Goal: Book appointment/travel/reservation

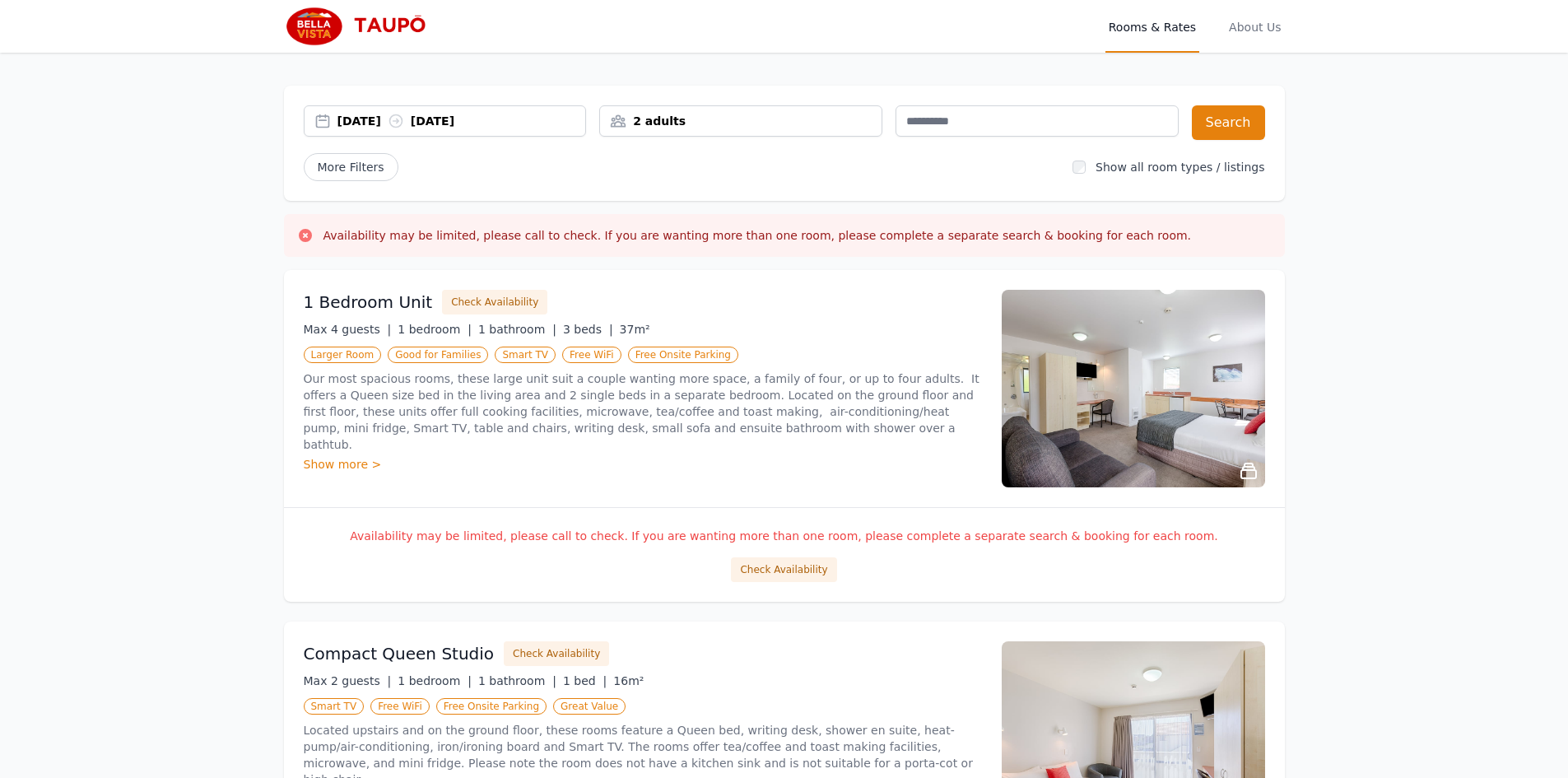
click at [363, 456] on div "Show more >" at bounding box center [643, 464] width 678 height 17
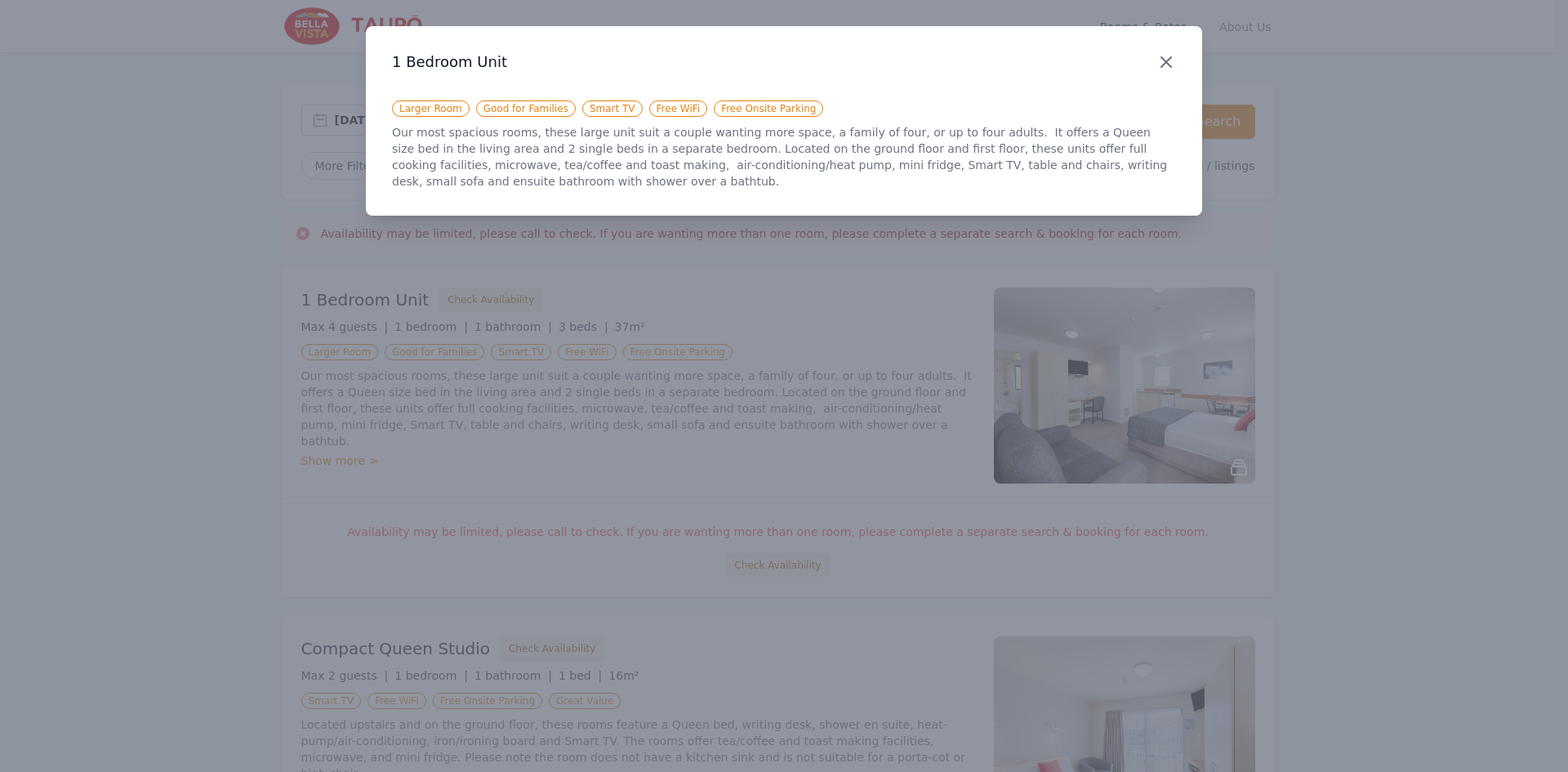
click at [1174, 68] on icon "button" at bounding box center [1167, 62] width 20 height 20
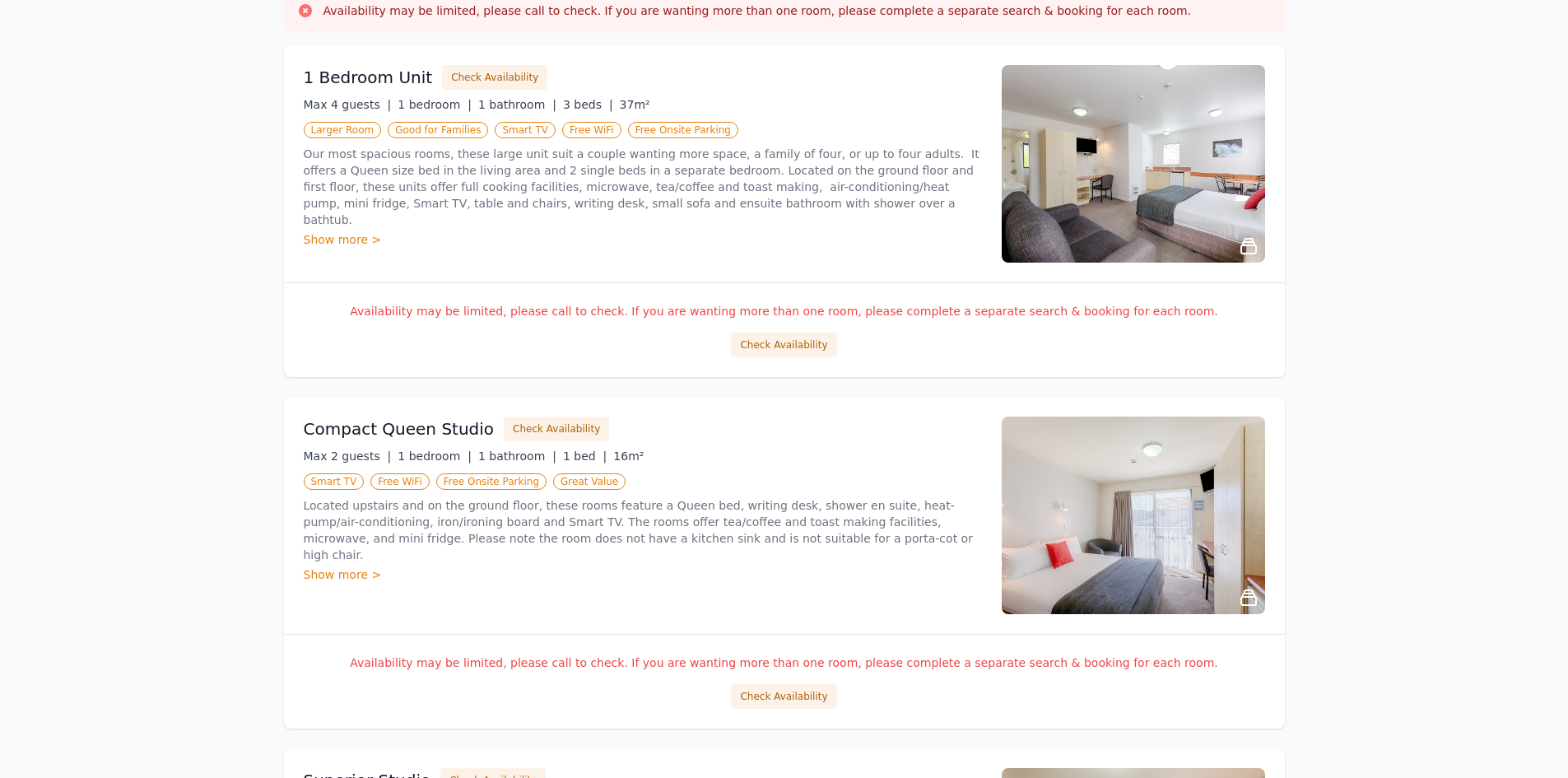
scroll to position [247, 0]
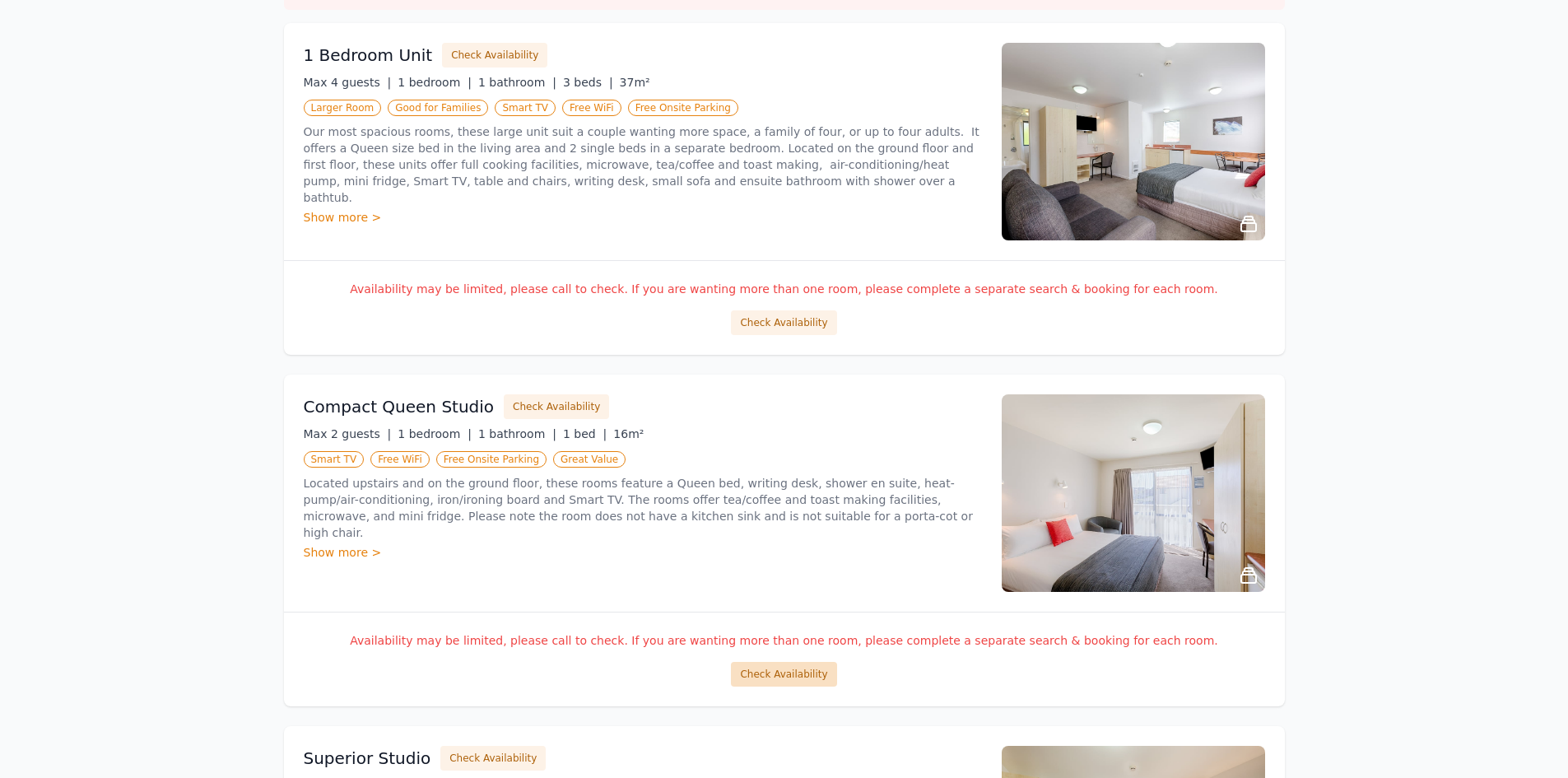
click at [807, 670] on button "Check Availability" at bounding box center [784, 673] width 106 height 25
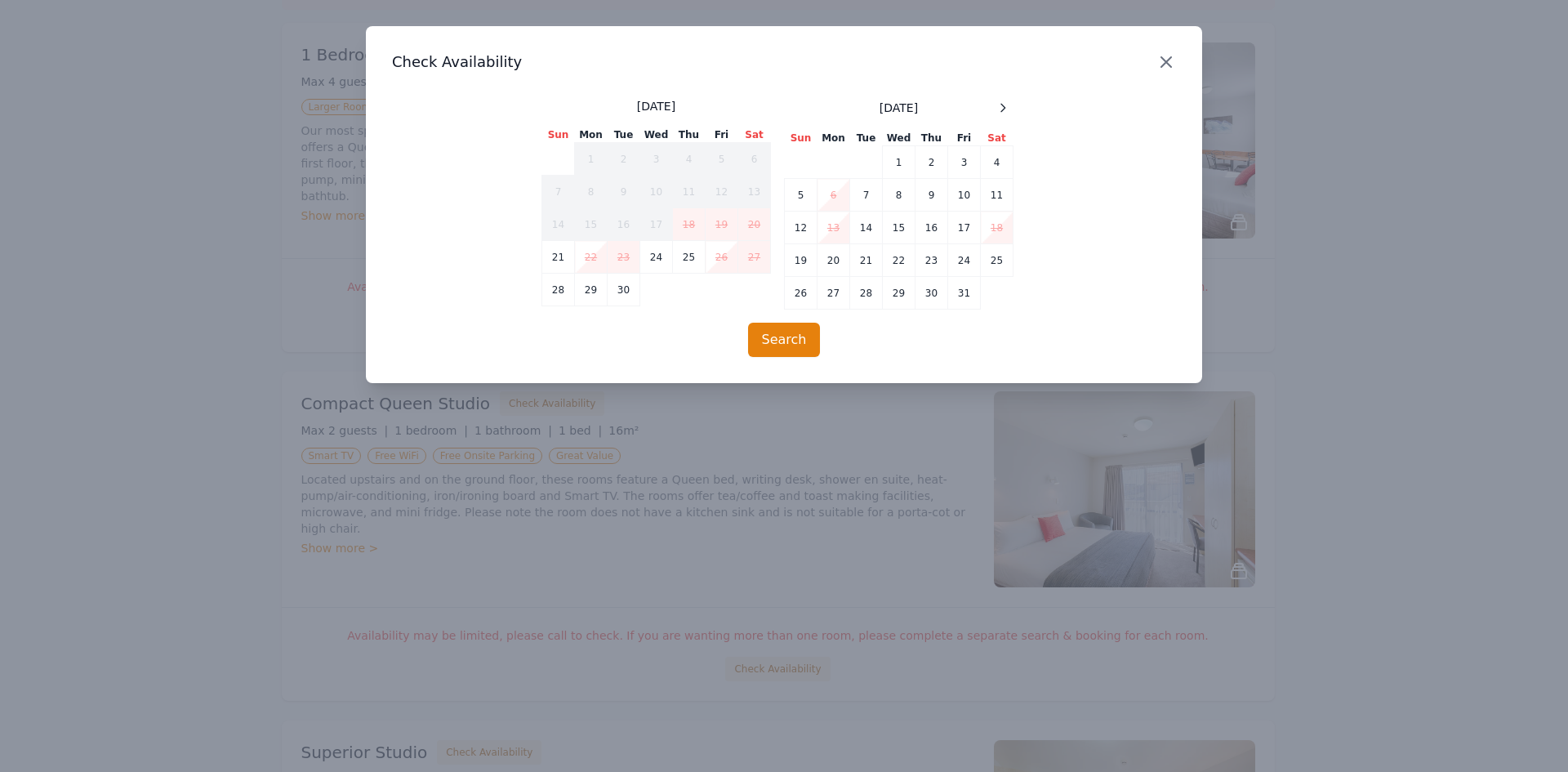
click at [1172, 68] on icon "button" at bounding box center [1167, 62] width 20 height 20
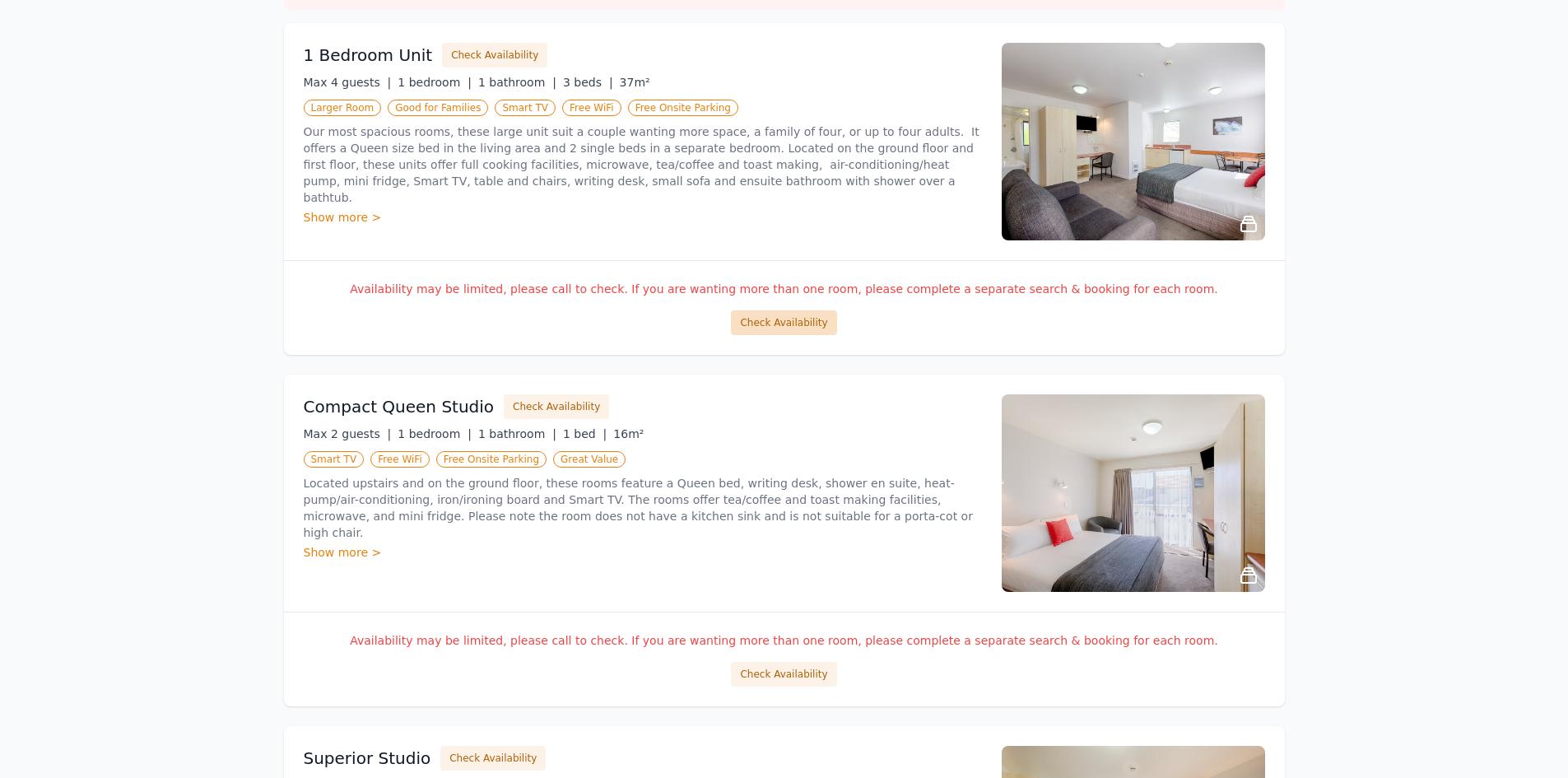
click at [779, 328] on button "Check Availability" at bounding box center [784, 322] width 106 height 25
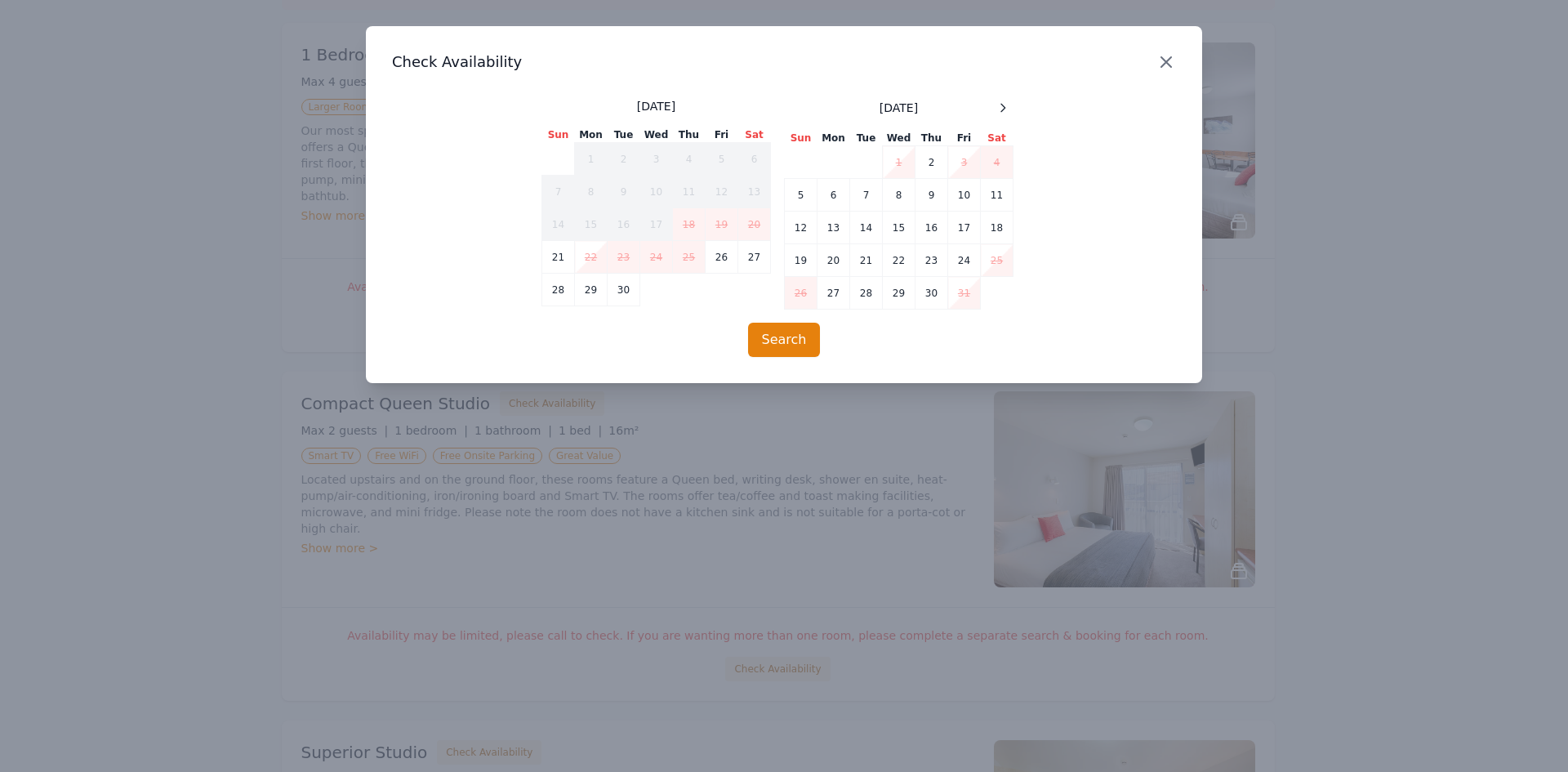
click at [1165, 64] on icon "button" at bounding box center [1167, 62] width 10 height 10
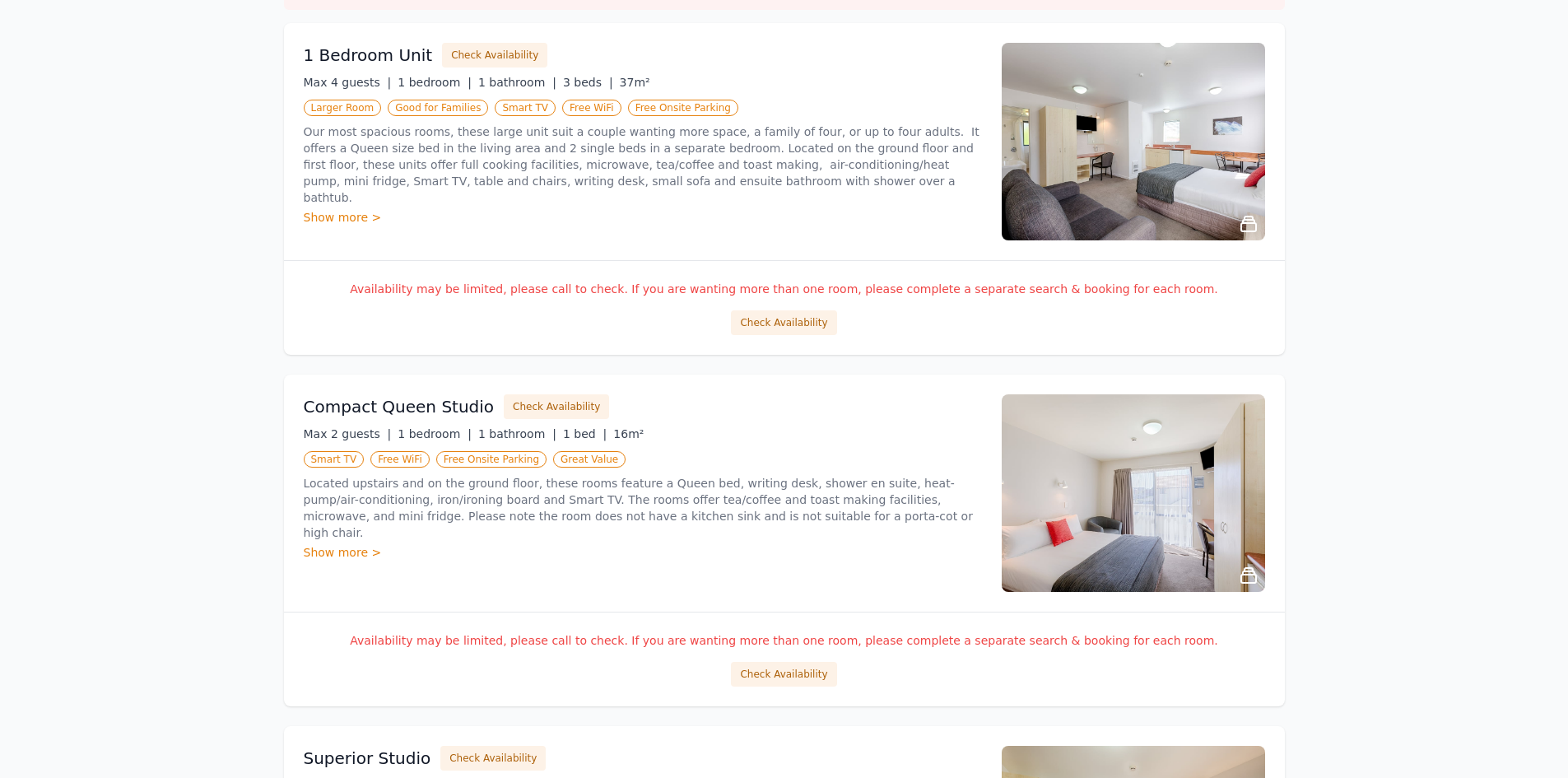
click at [1167, 158] on img at bounding box center [1133, 141] width 263 height 197
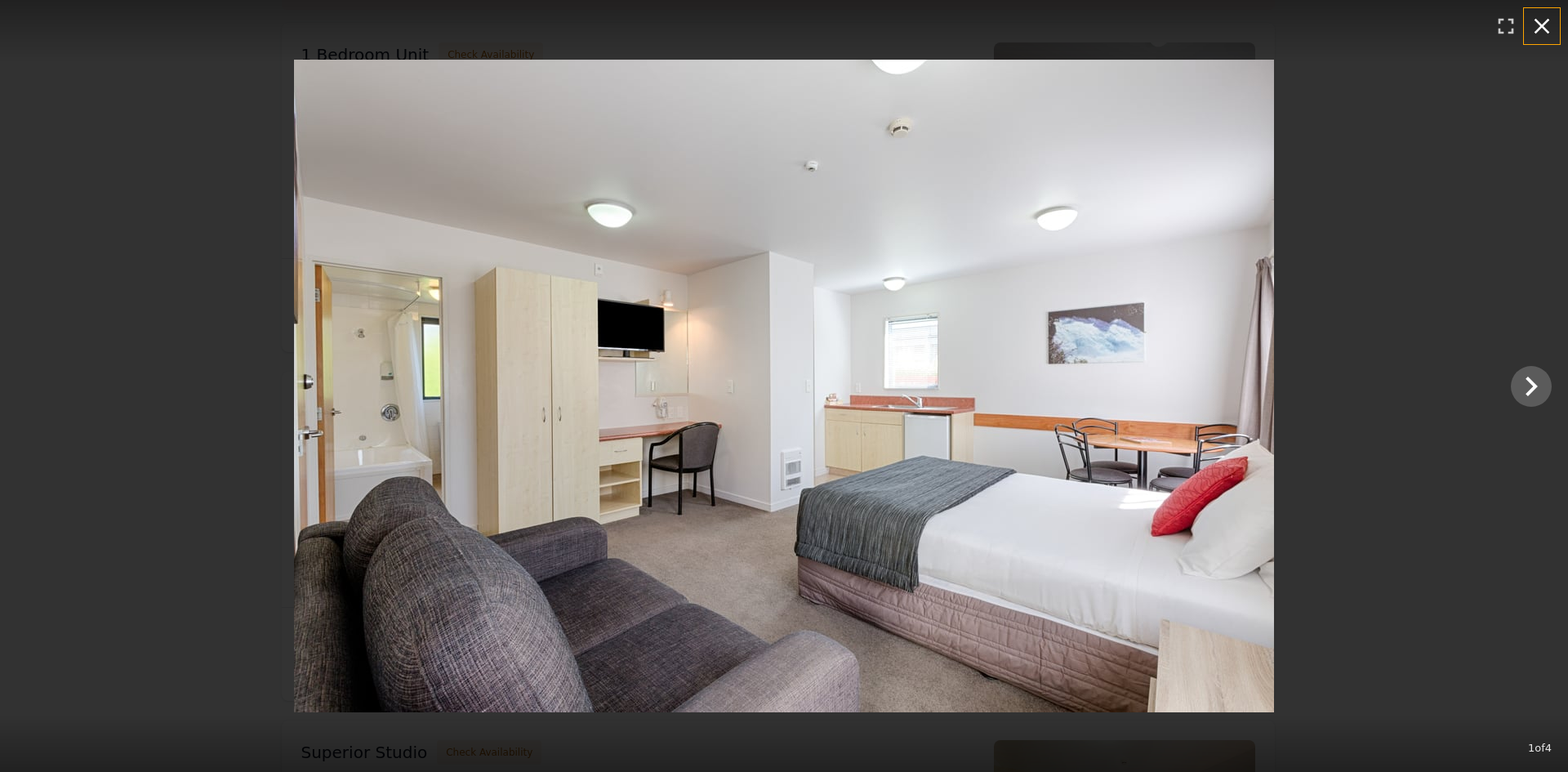
click at [1543, 21] on icon "button" at bounding box center [1542, 26] width 26 height 26
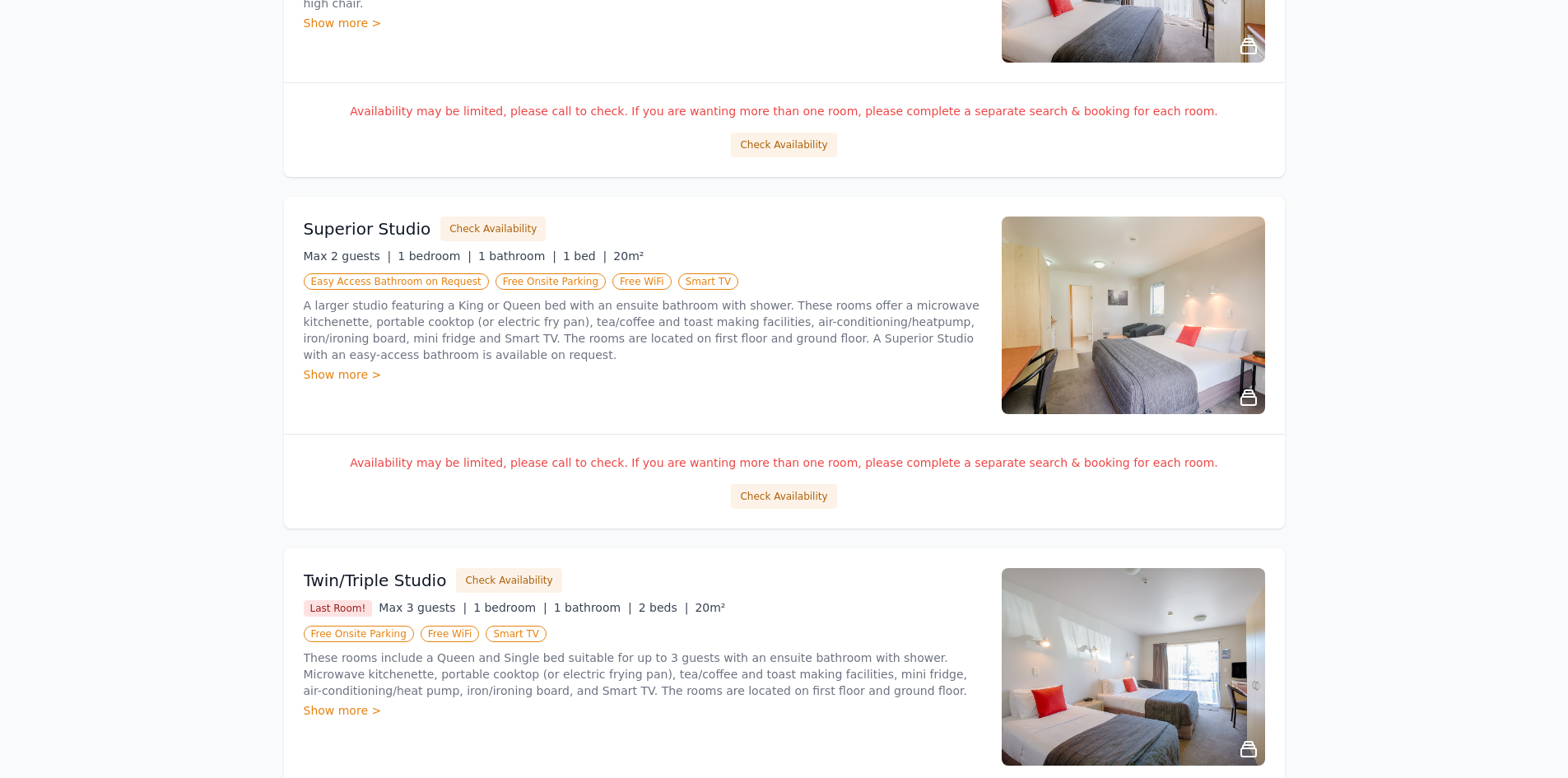
scroll to position [823, 0]
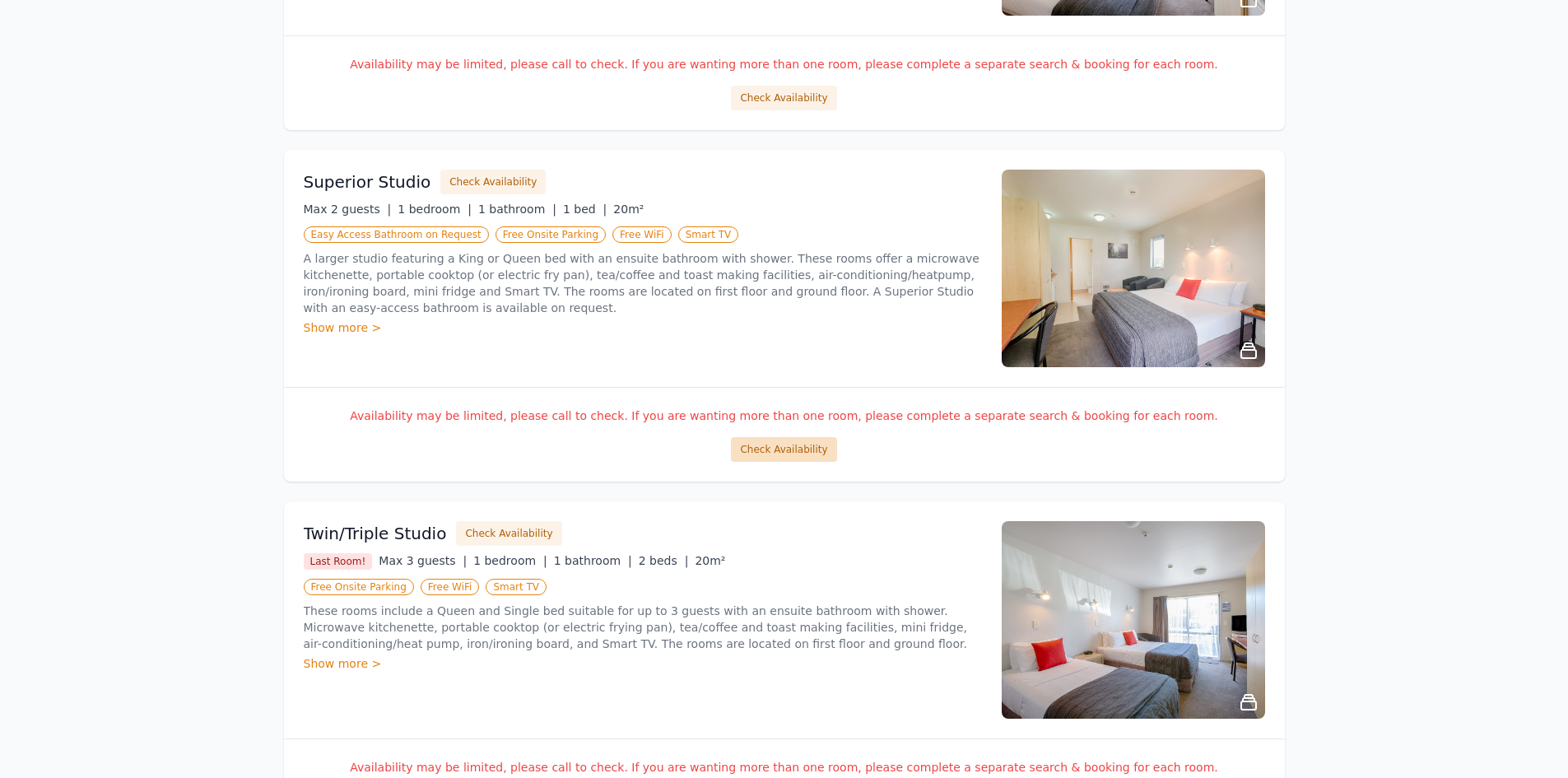
click at [767, 448] on button "Check Availability" at bounding box center [784, 449] width 106 height 25
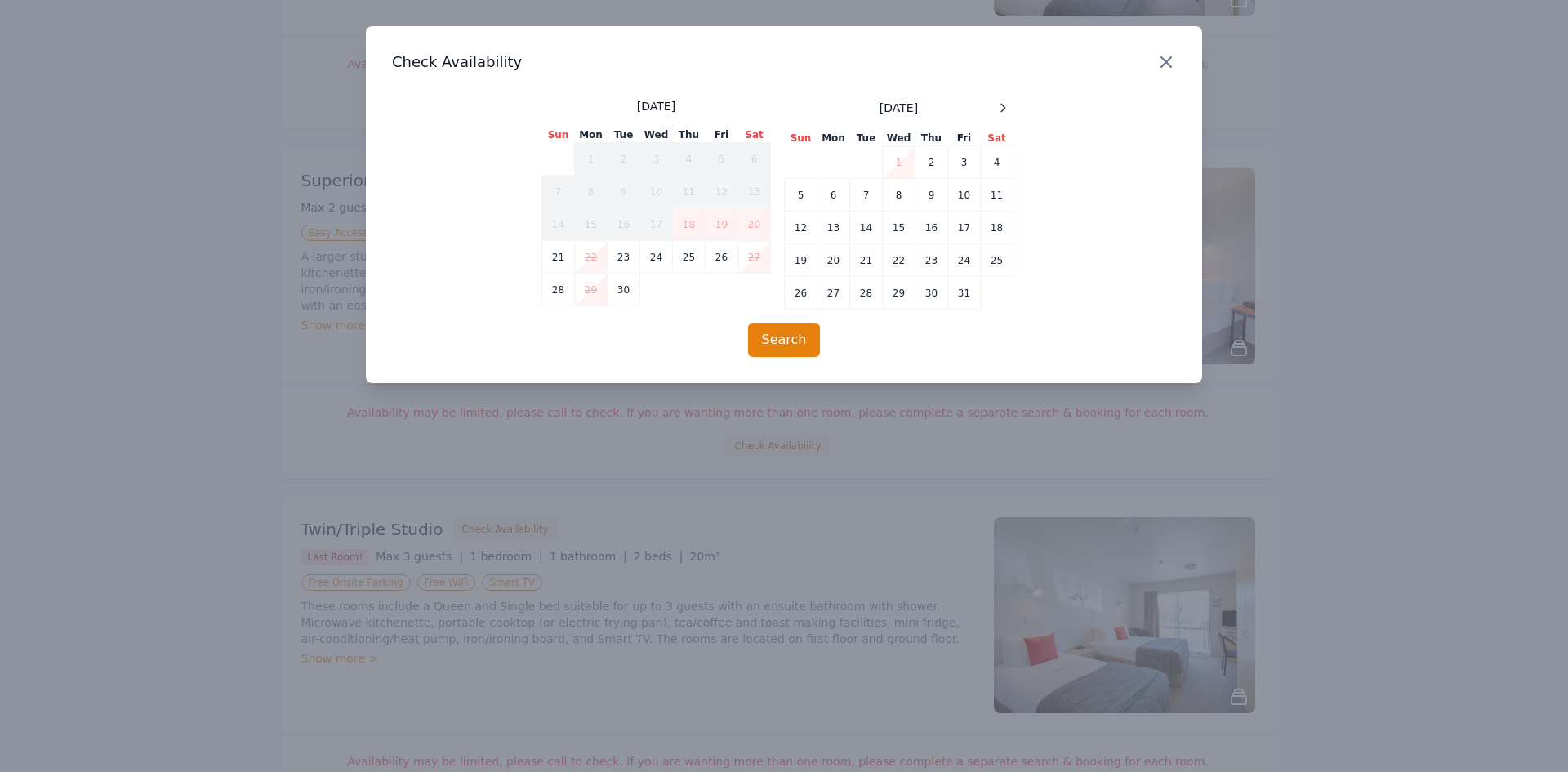
click at [1171, 65] on icon "button" at bounding box center [1167, 62] width 10 height 10
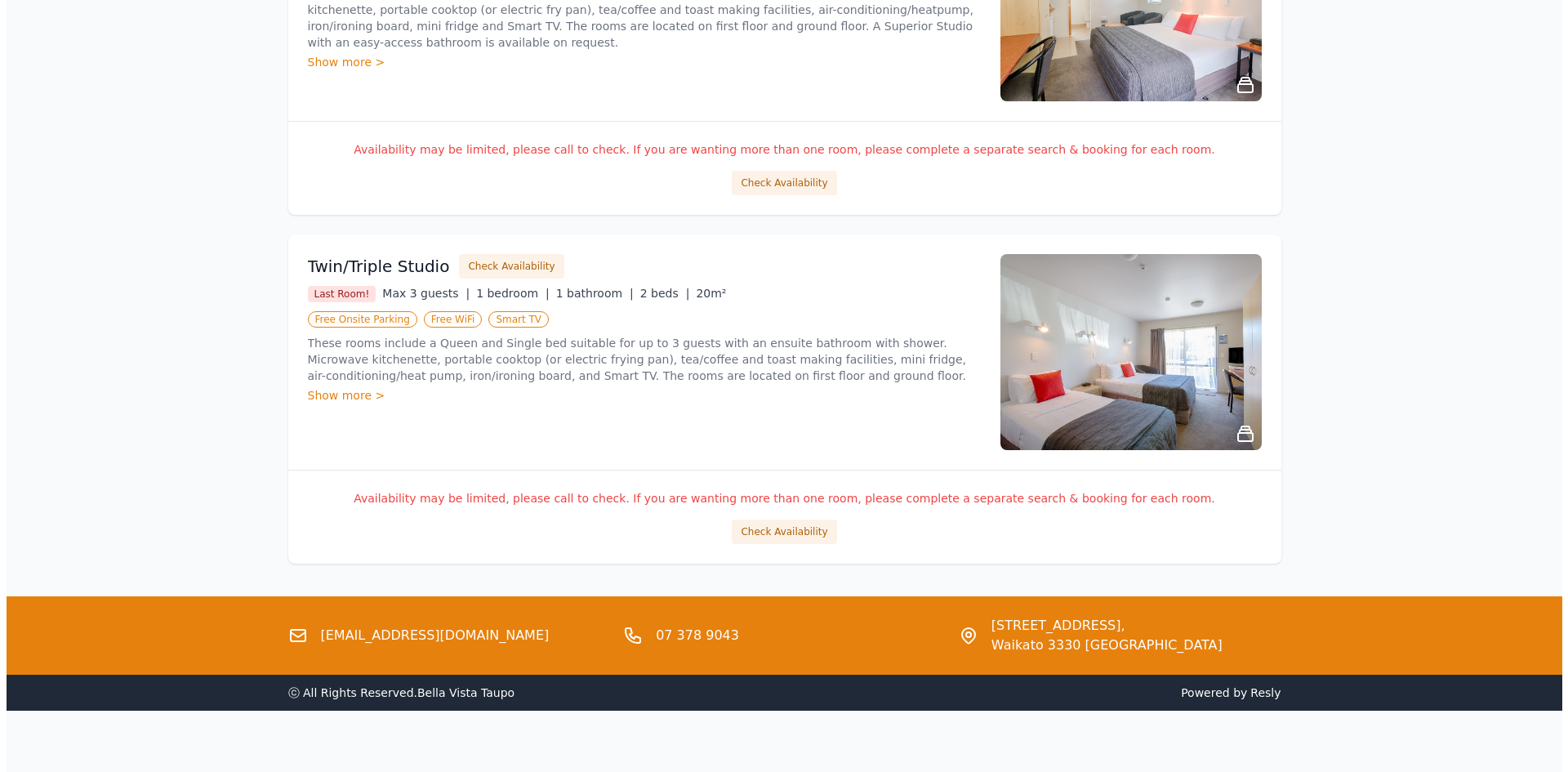
scroll to position [1097, 0]
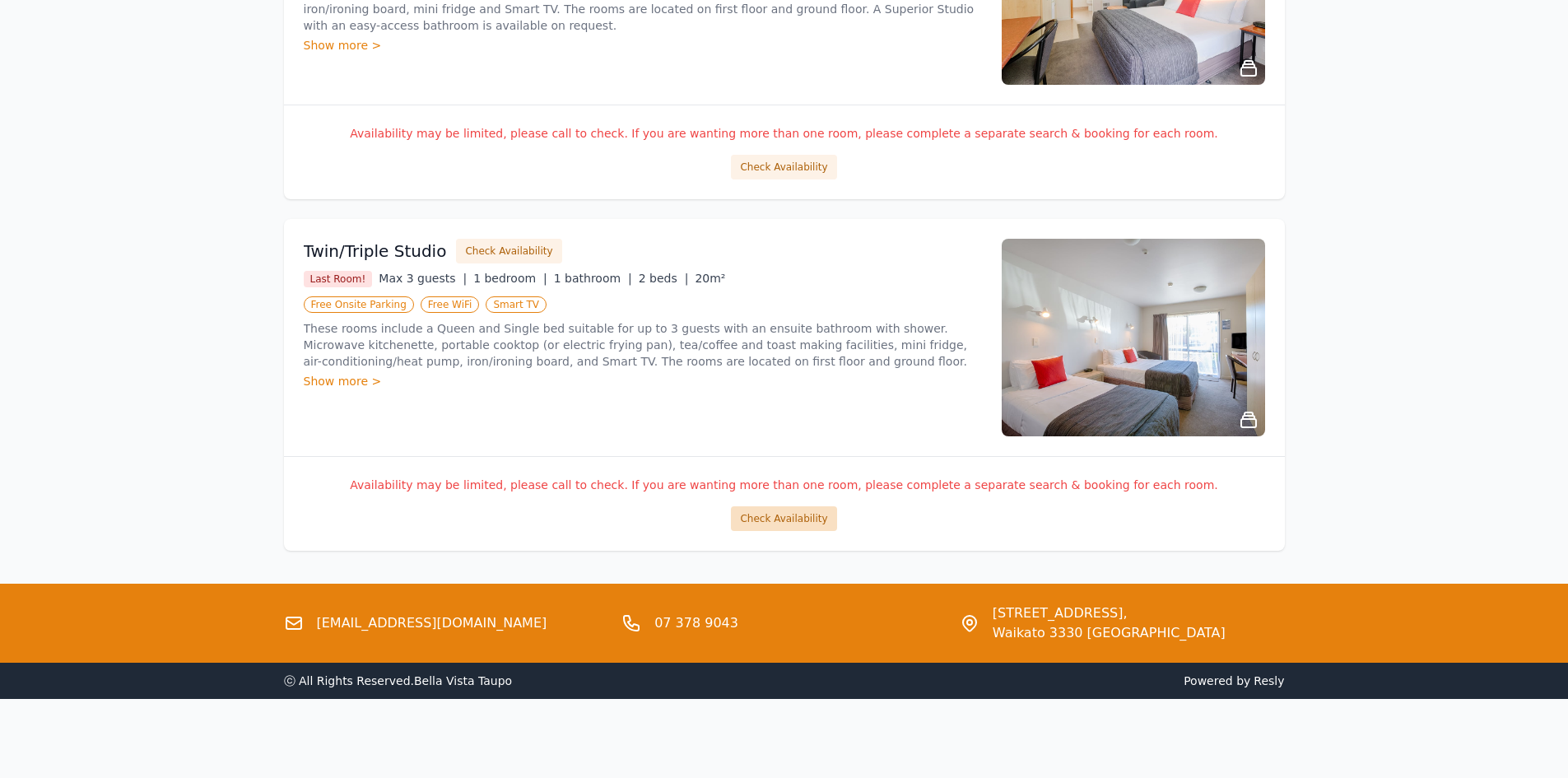
click at [788, 530] on button "Check Availability" at bounding box center [784, 518] width 106 height 25
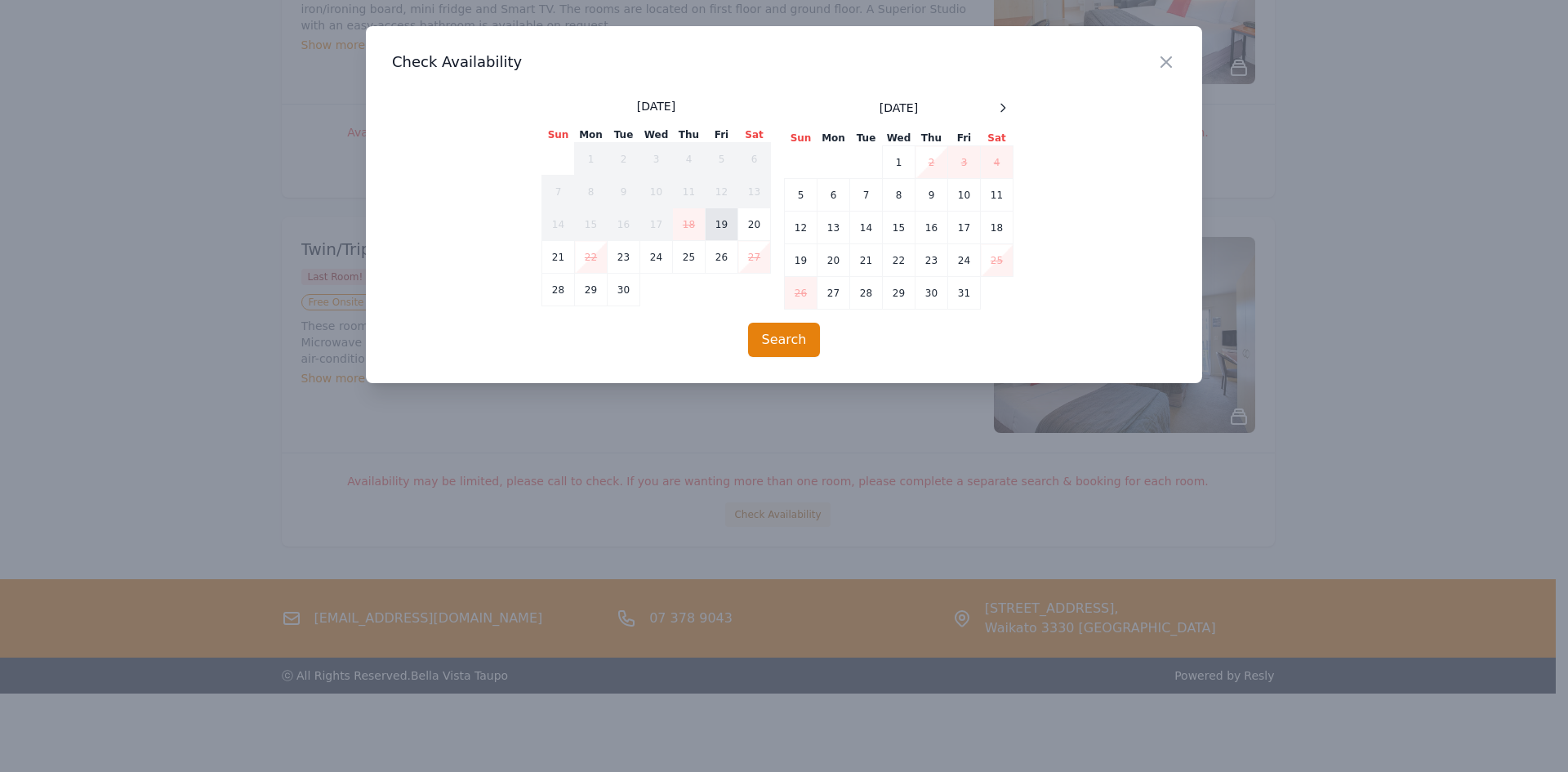
click at [734, 231] on td "19" at bounding box center [722, 224] width 33 height 33
click at [758, 231] on td "20" at bounding box center [754, 224] width 33 height 33
click at [777, 343] on button "Search" at bounding box center [785, 339] width 73 height 35
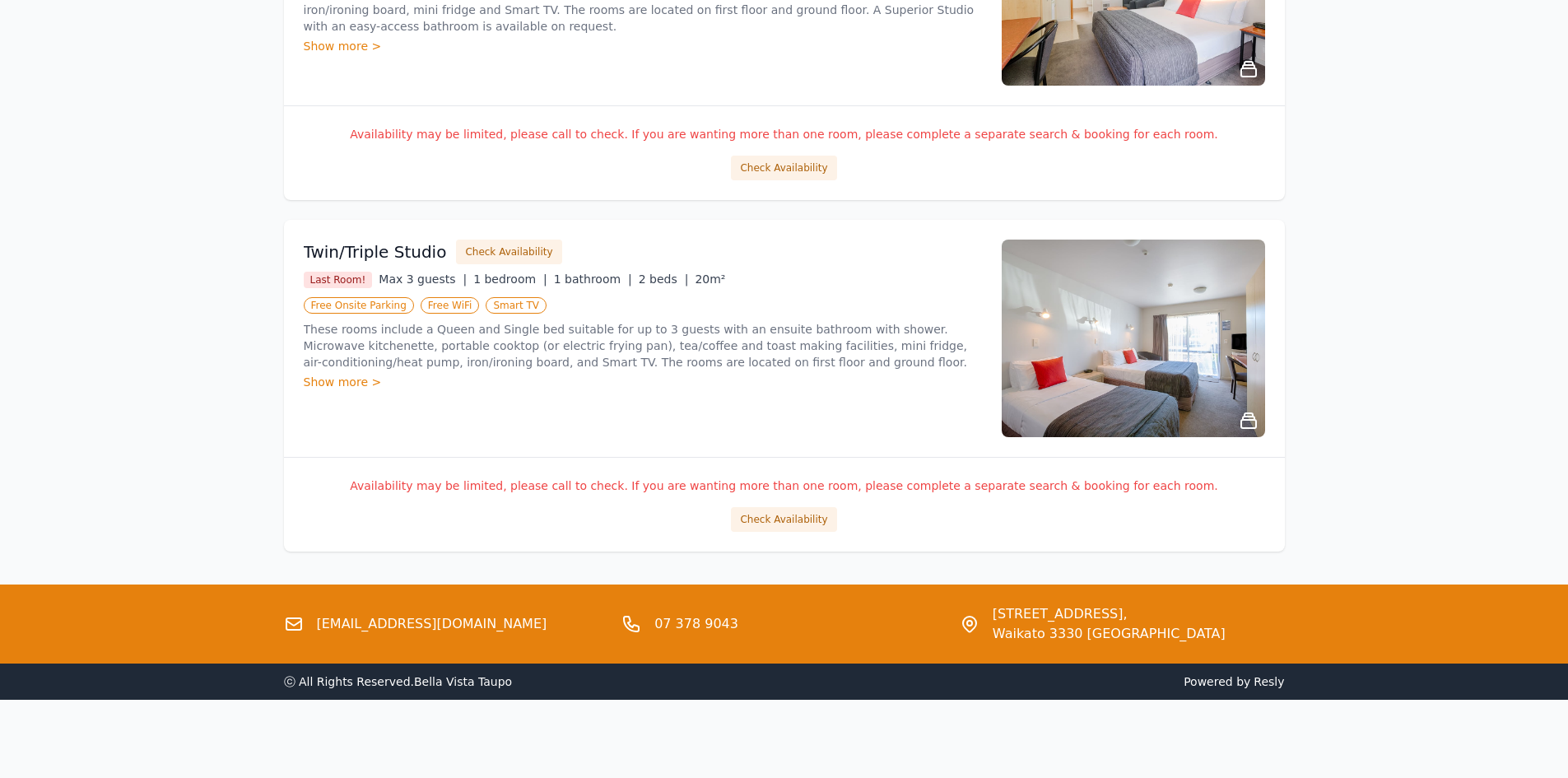
scroll to position [1106, 0]
click at [767, 516] on button "Check Availability" at bounding box center [784, 518] width 106 height 25
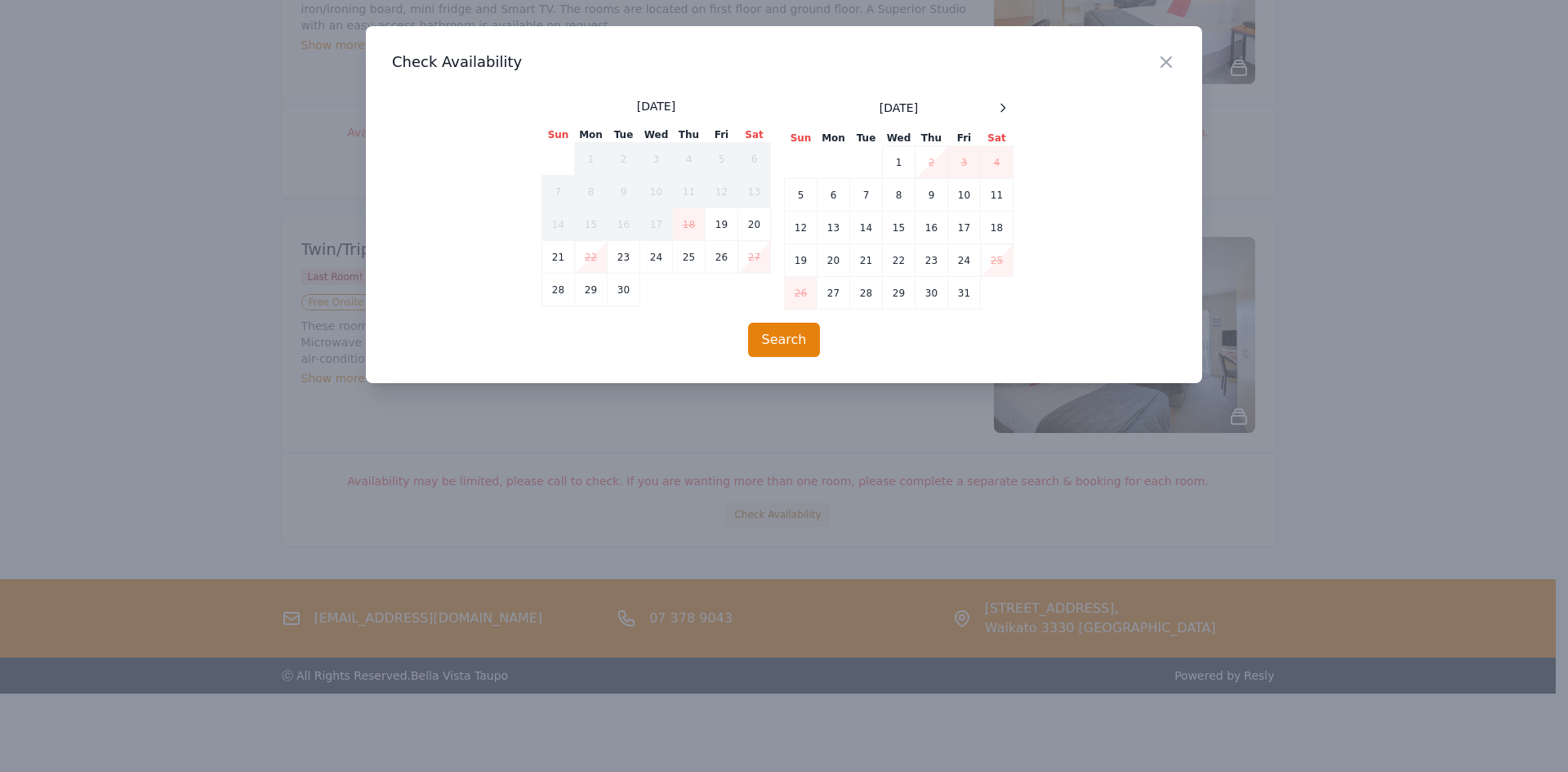
click at [1156, 64] on h3 "Check Availability" at bounding box center [784, 62] width 784 height 20
click at [1171, 61] on icon "button" at bounding box center [1167, 62] width 20 height 20
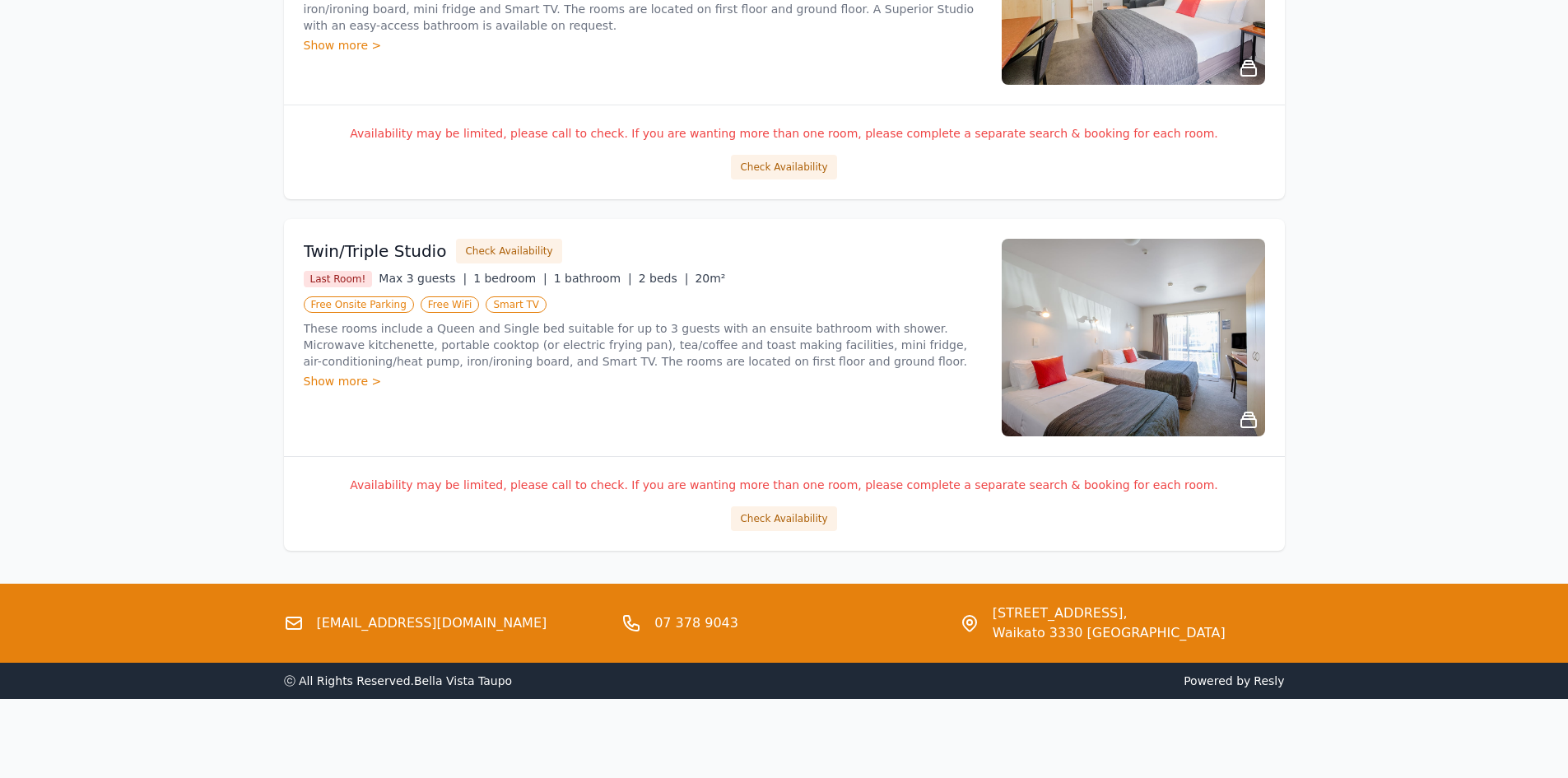
click at [392, 253] on h3 "Twin/Triple Studio" at bounding box center [376, 250] width 143 height 23
click at [339, 377] on div "Show more >" at bounding box center [643, 381] width 678 height 17
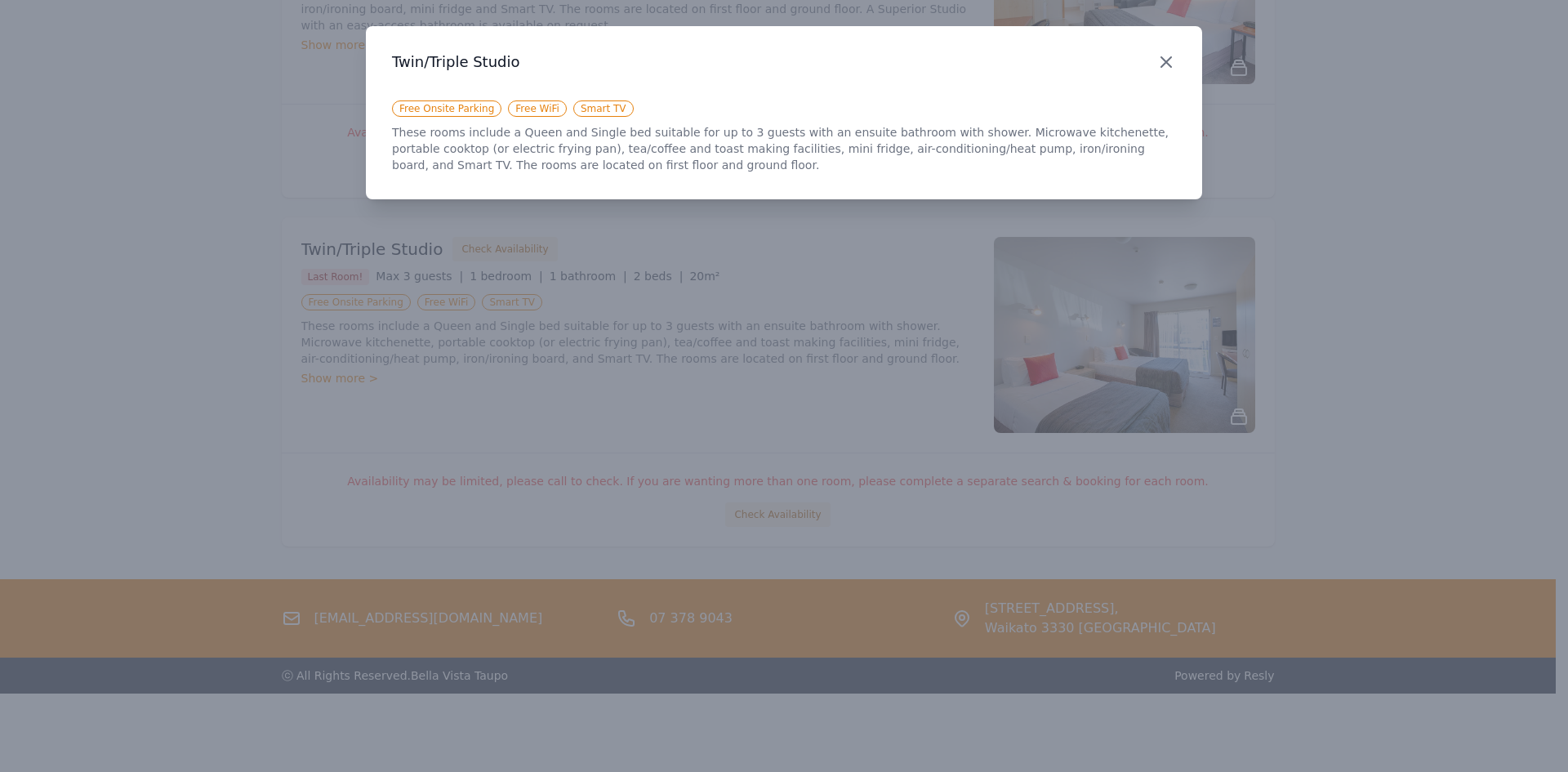
click at [1168, 60] on icon "button" at bounding box center [1167, 62] width 10 height 10
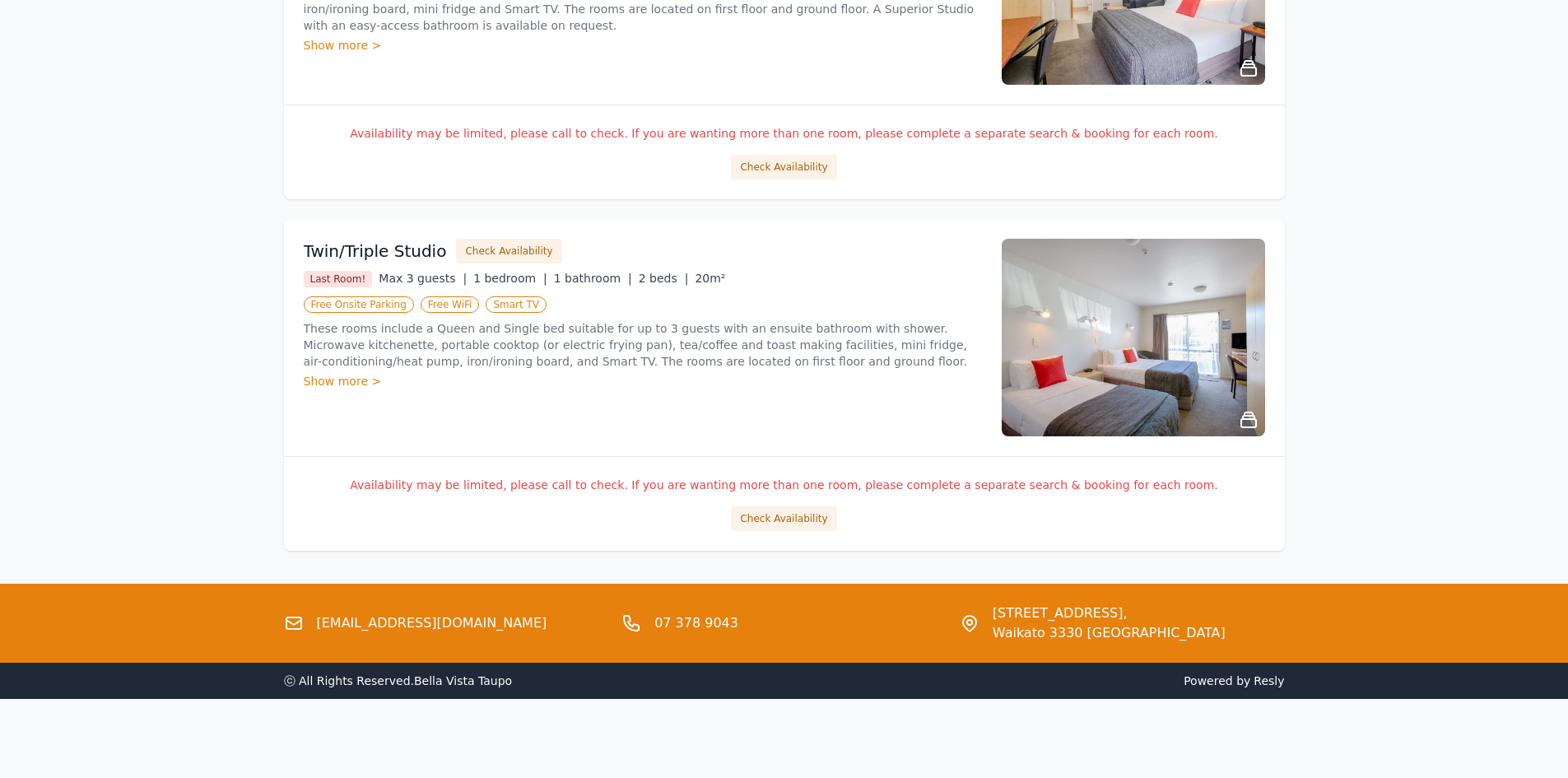
click at [1124, 271] on img at bounding box center [1133, 338] width 263 height 197
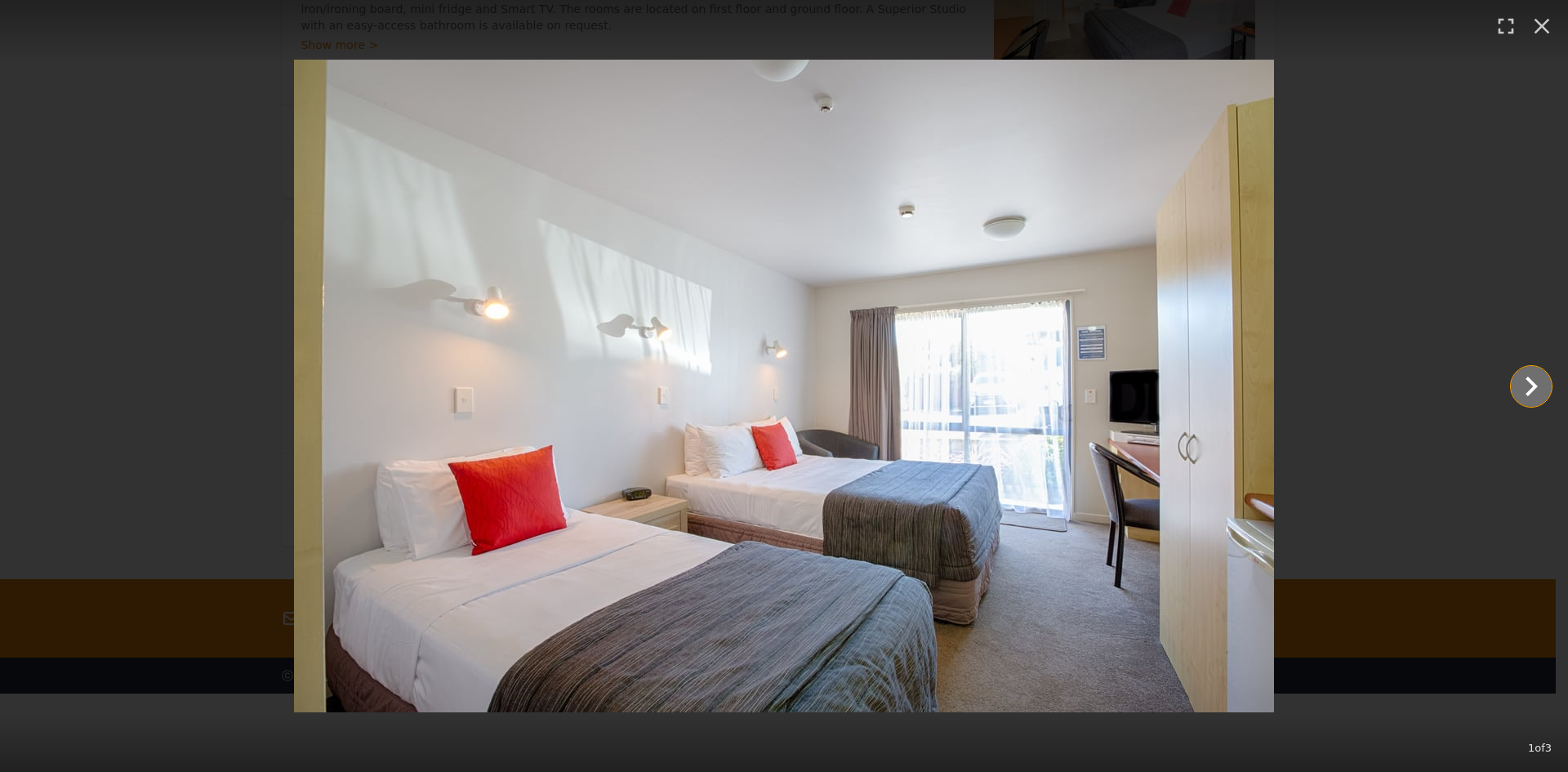
click at [1538, 382] on icon "Show slide 2 of 3" at bounding box center [1531, 386] width 40 height 40
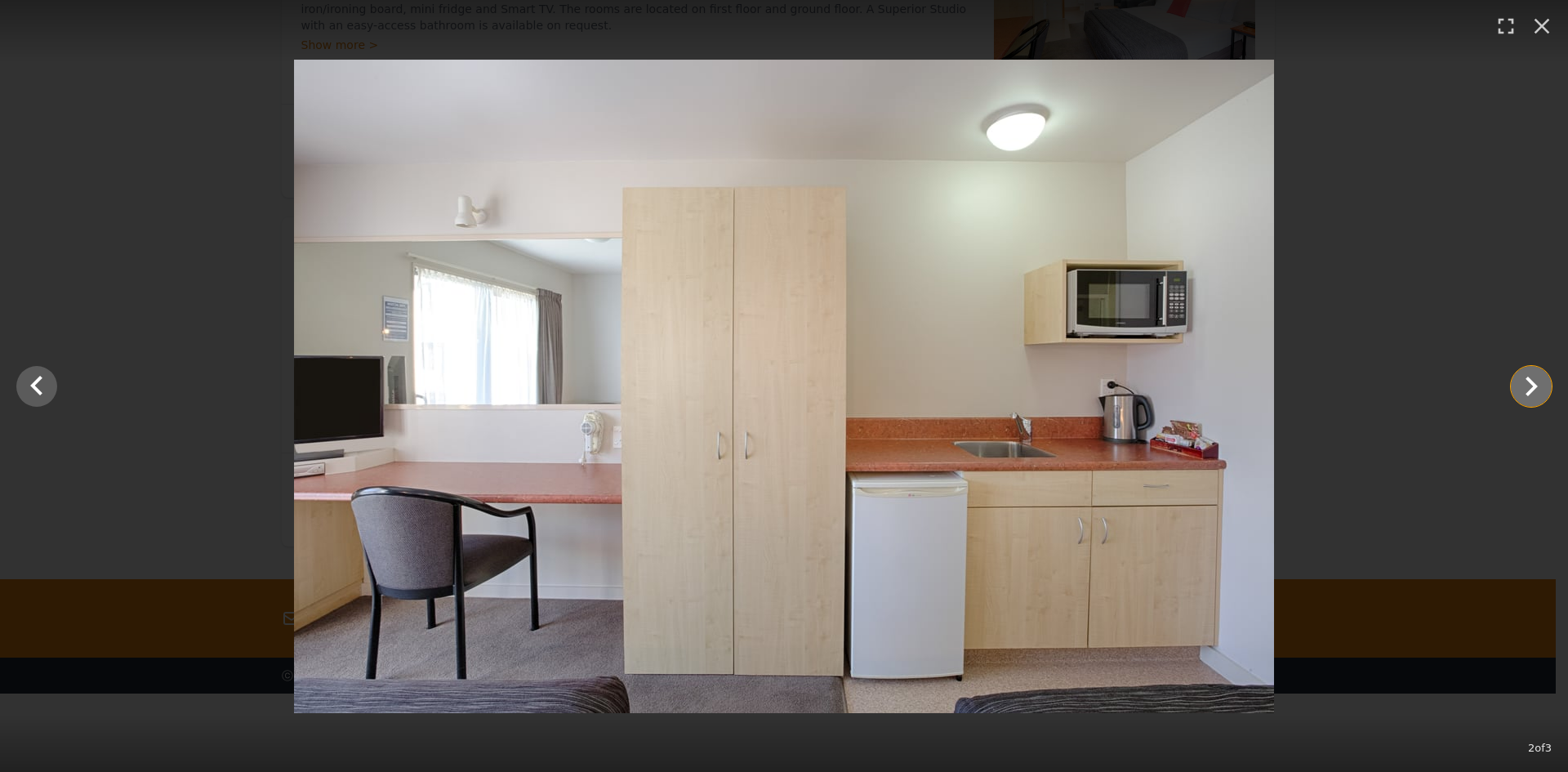
click at [1537, 388] on icon "Show slide 3 of 3" at bounding box center [1531, 386] width 40 height 40
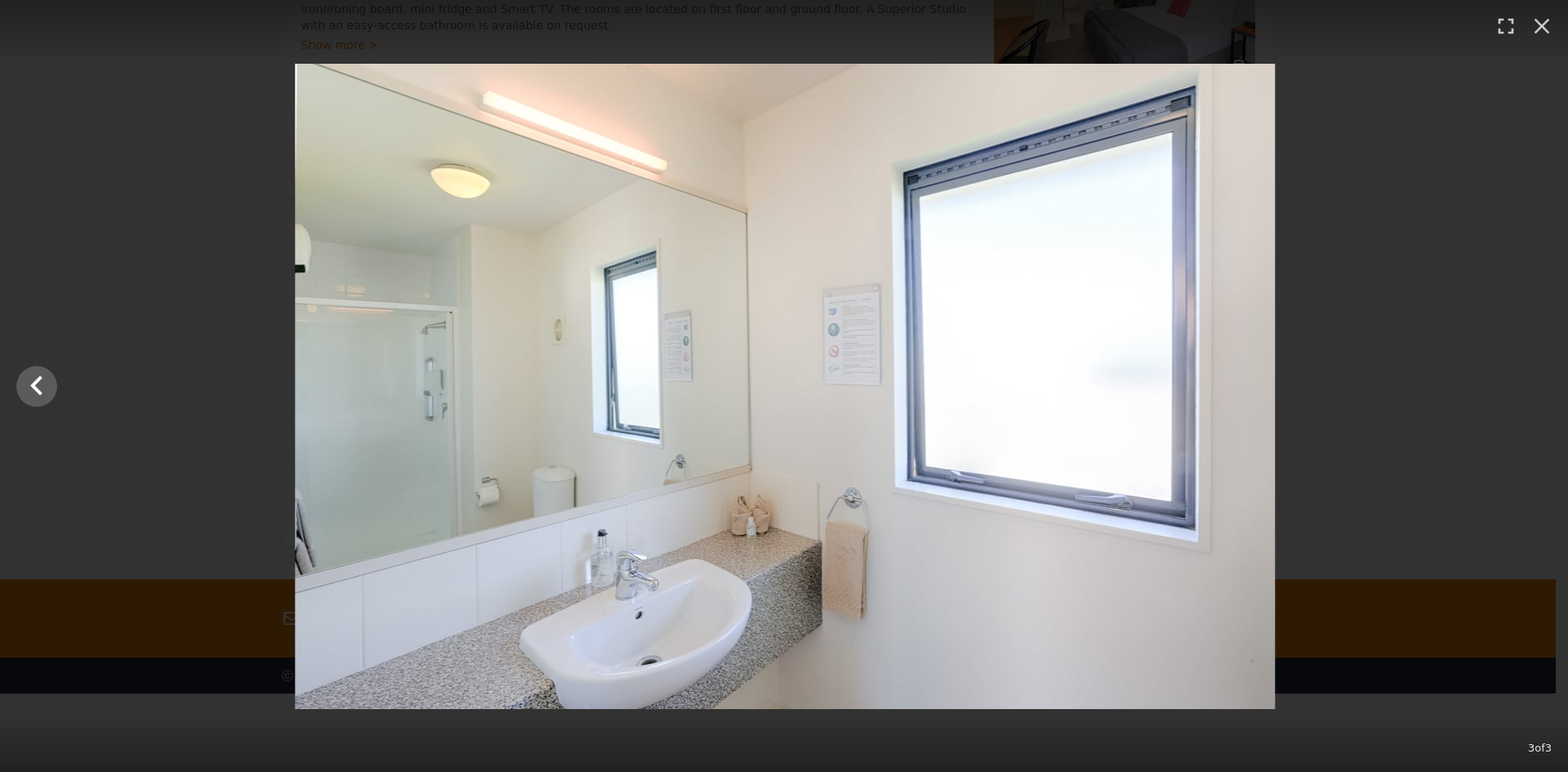
click at [1537, 388] on div at bounding box center [785, 386] width 1568 height 645
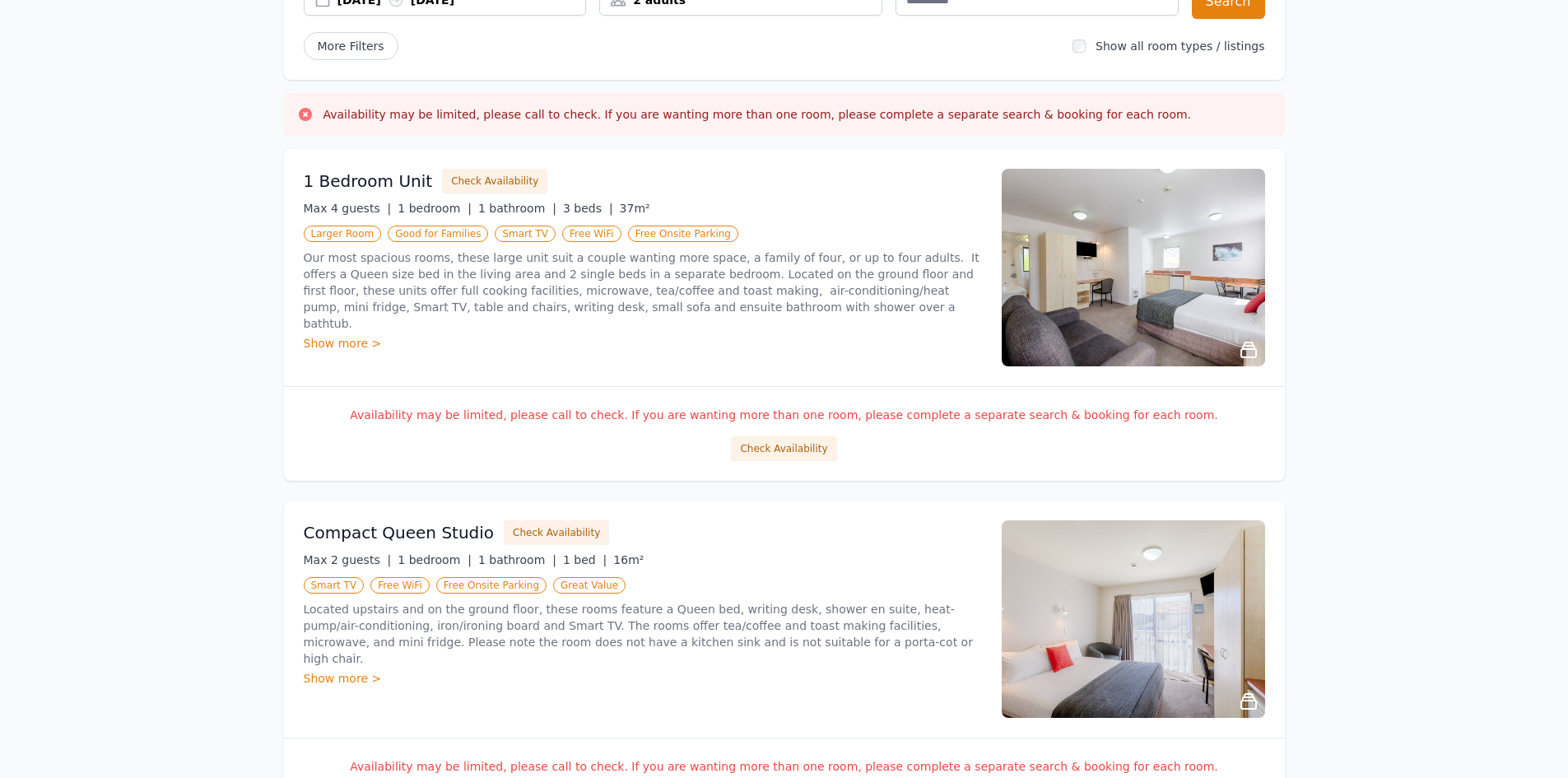
scroll to position [0, 0]
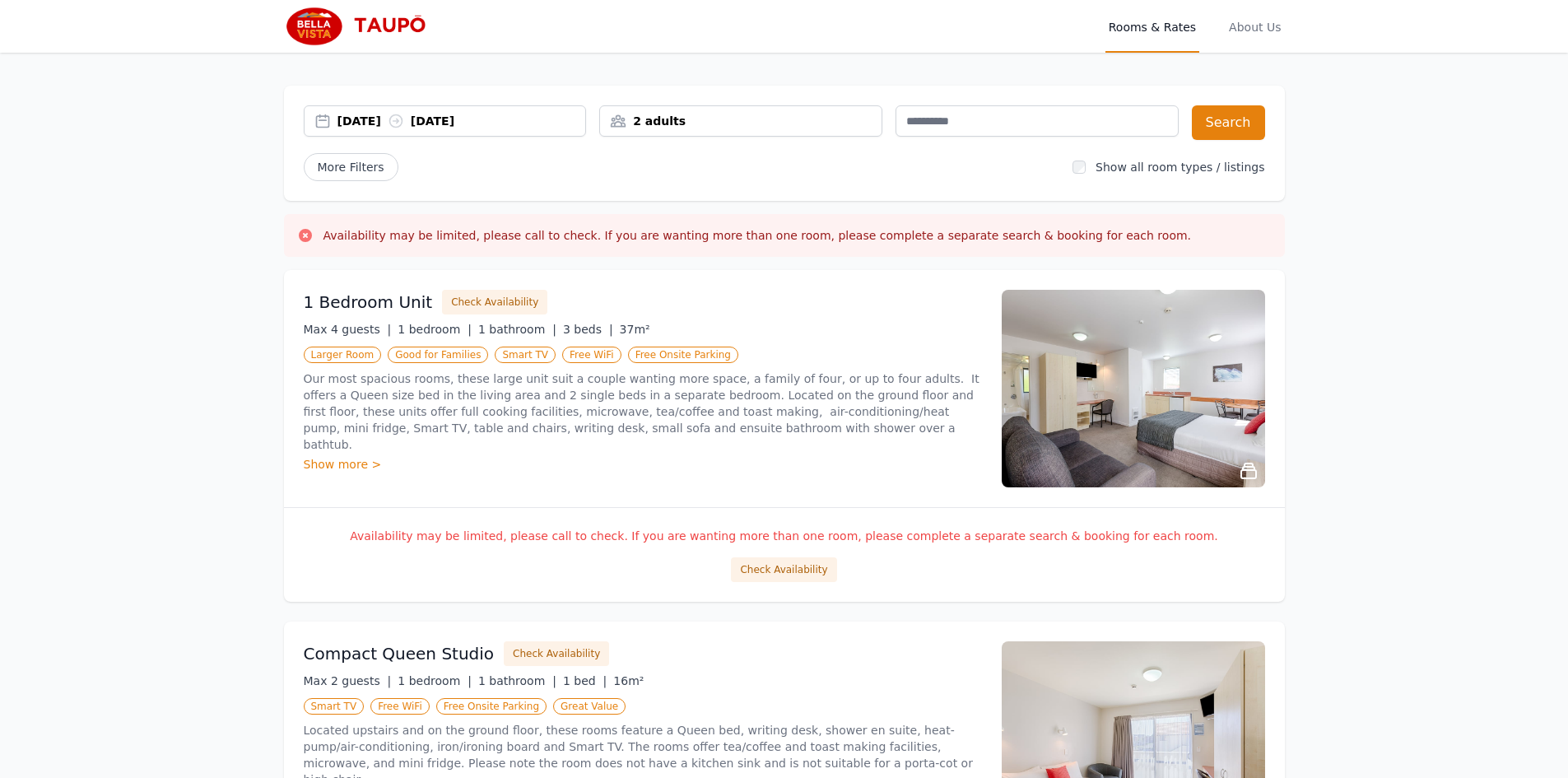
click at [1241, 409] on img at bounding box center [1133, 389] width 263 height 197
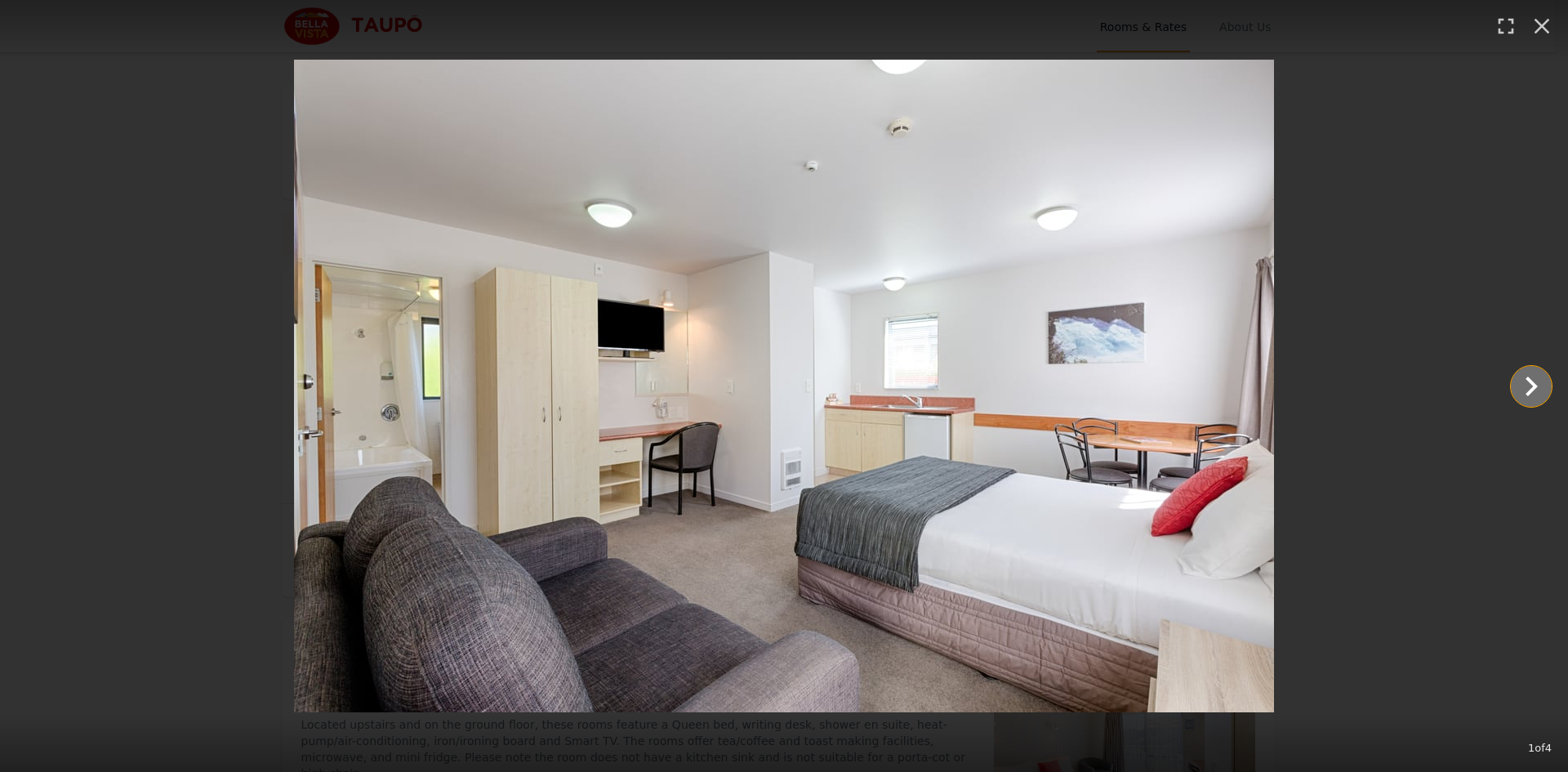
click at [1529, 393] on icon "Show slide 2 of 4" at bounding box center [1531, 386] width 40 height 40
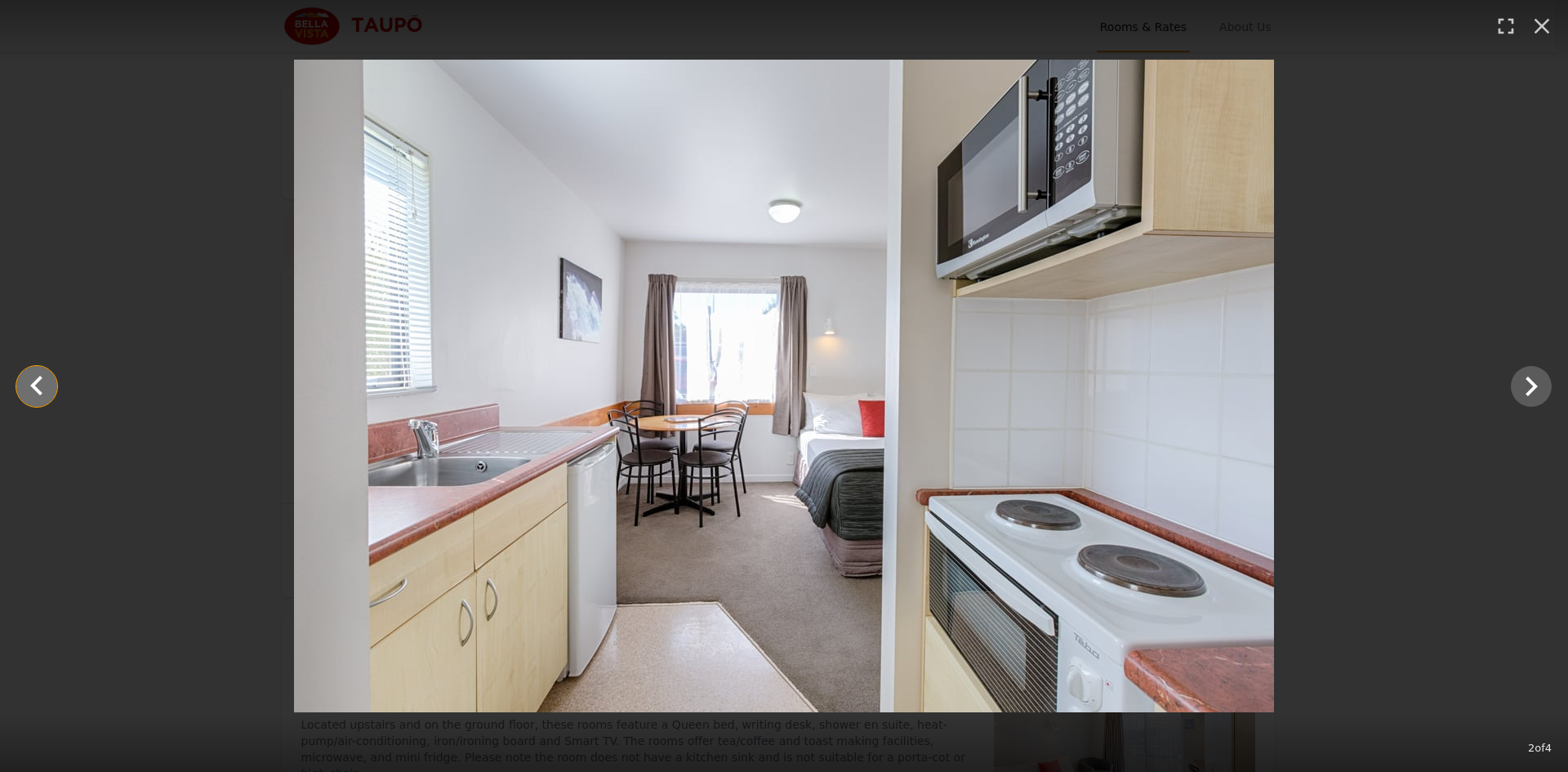
click at [40, 383] on icon "Show slide 1 of 4" at bounding box center [37, 386] width 40 height 40
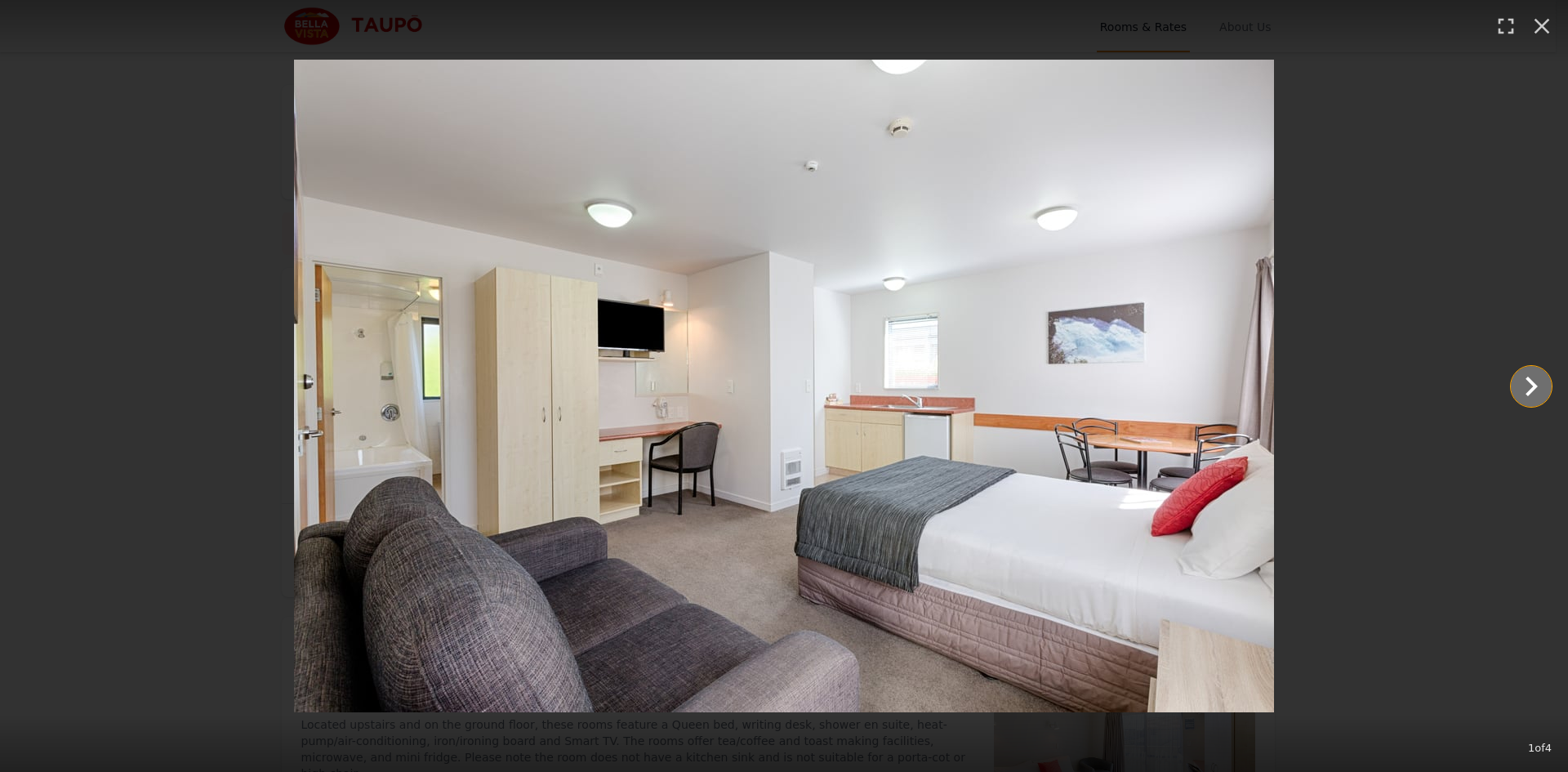
click at [1530, 379] on icon "Show slide 2 of 4" at bounding box center [1531, 386] width 12 height 20
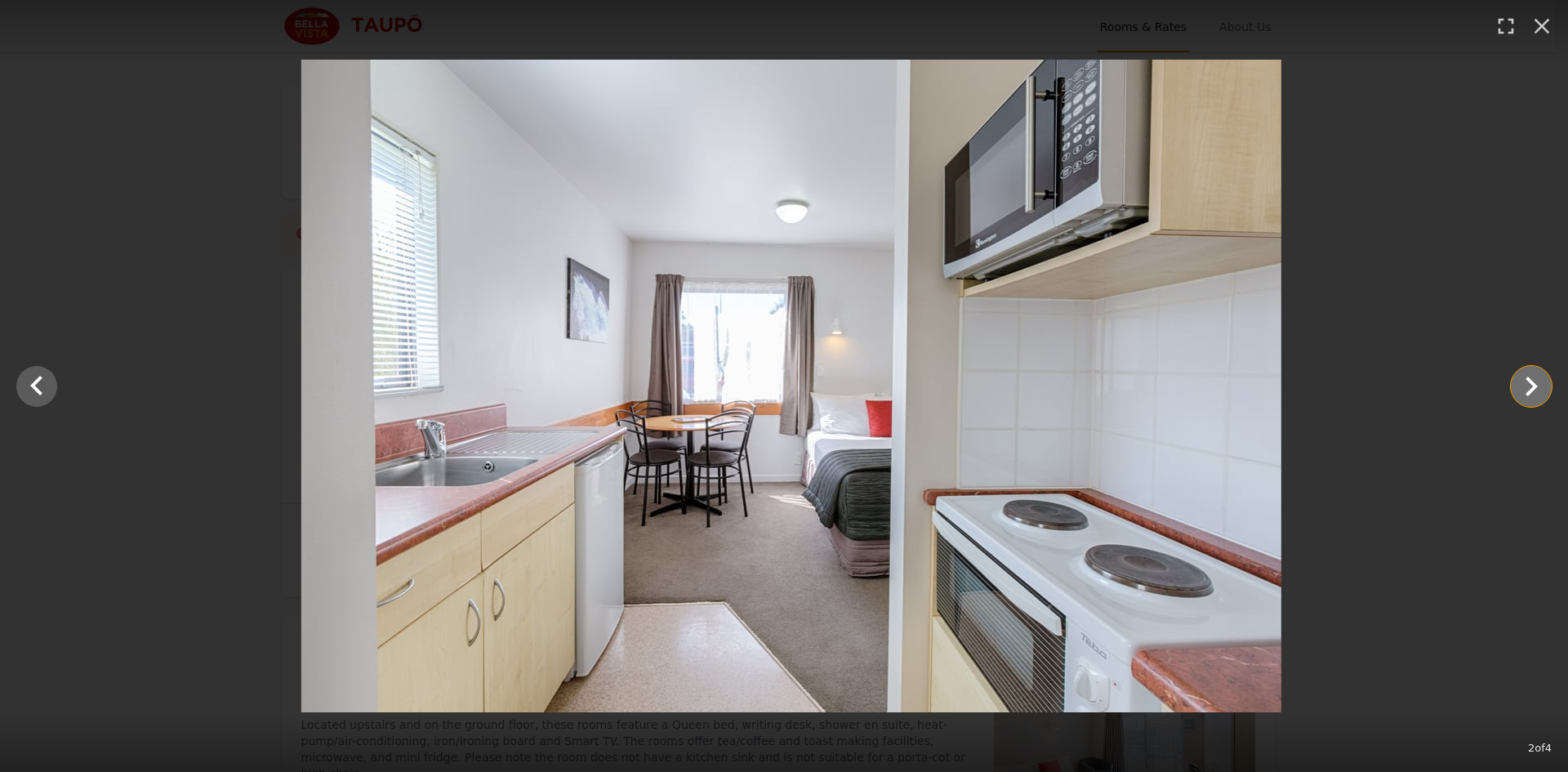
click at [1530, 379] on icon "Show slide 3 of 4" at bounding box center [1531, 386] width 12 height 20
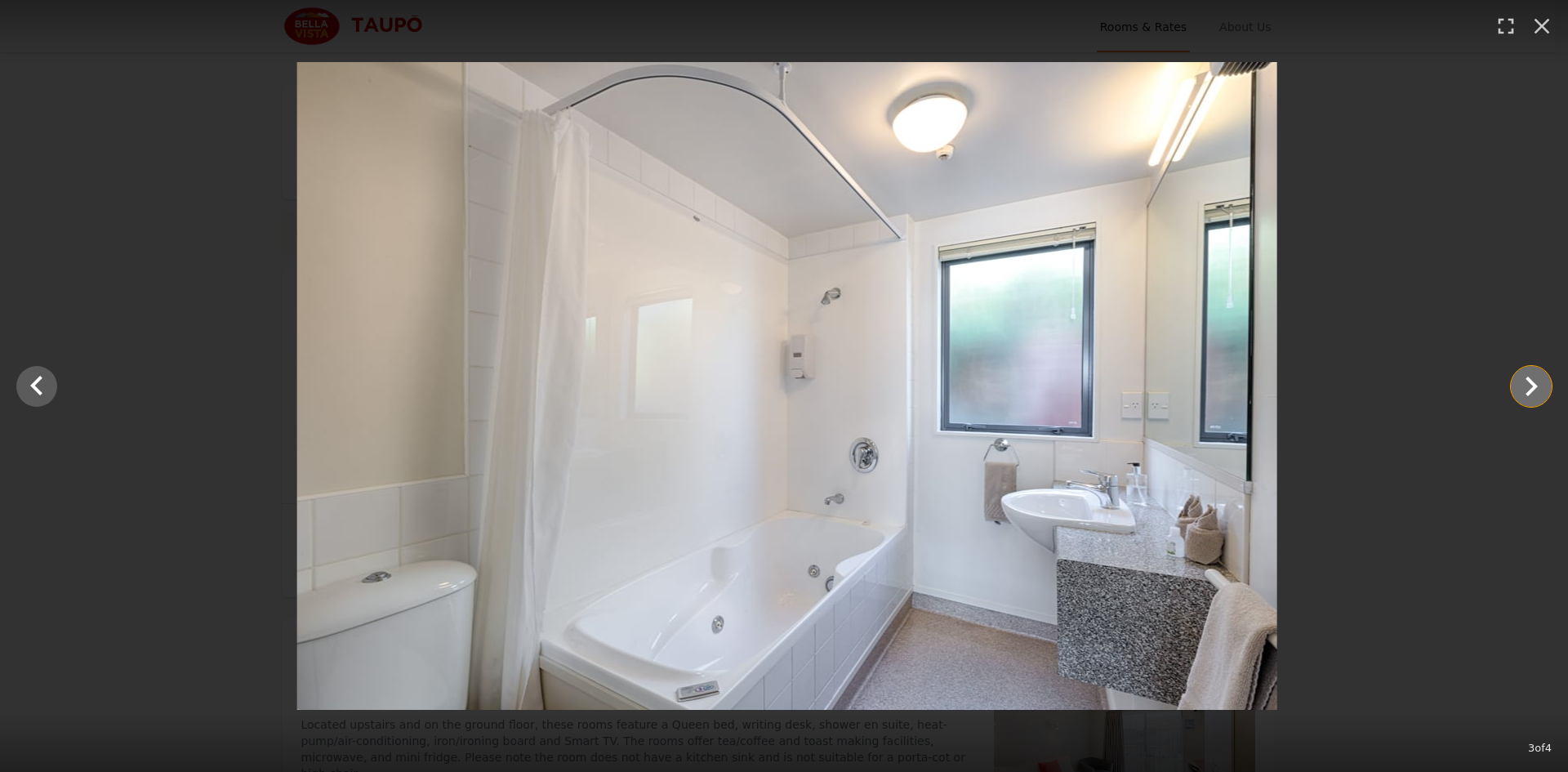
click at [1530, 379] on icon "Show slide 4 of 4" at bounding box center [1531, 386] width 12 height 20
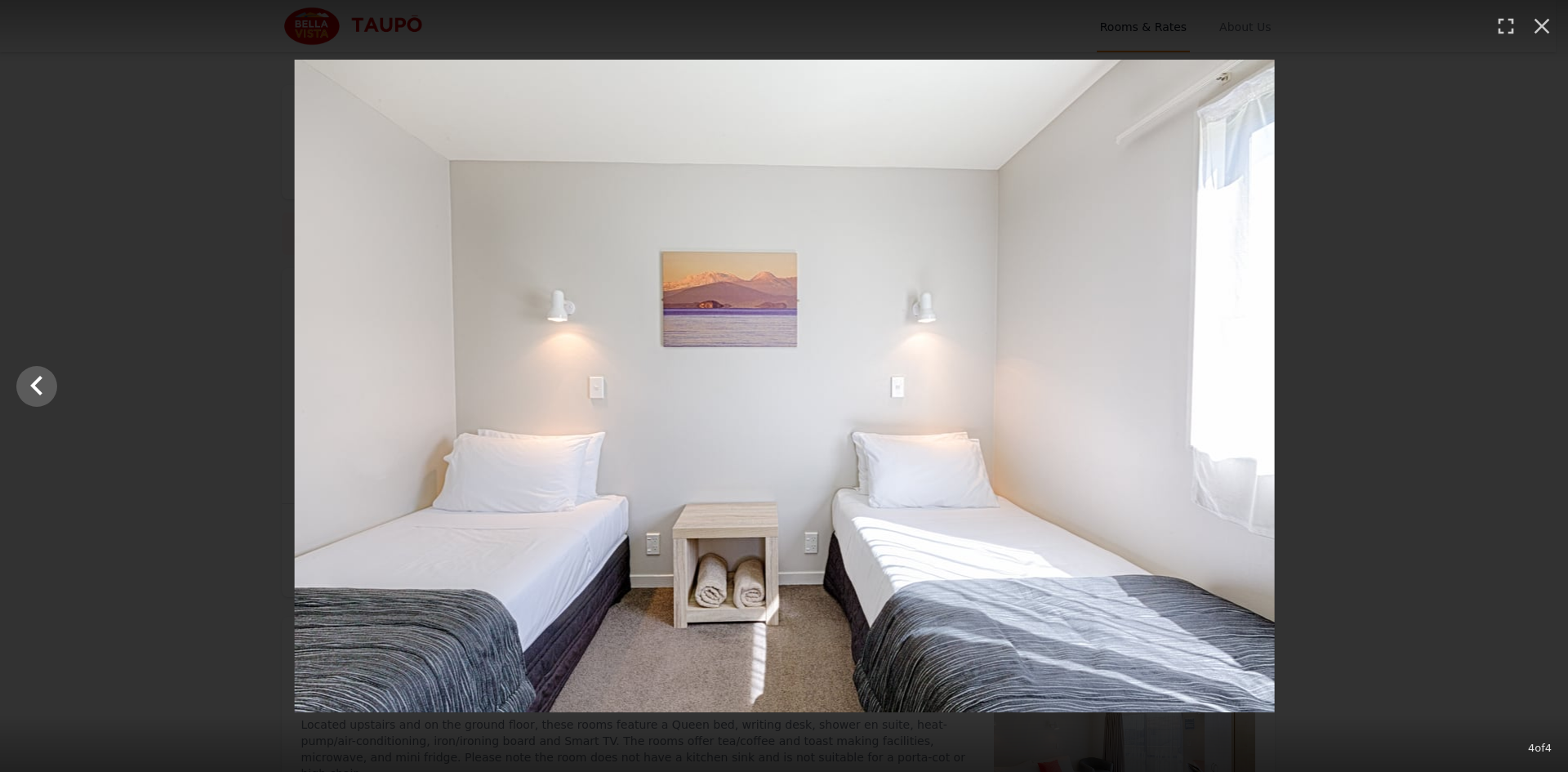
click at [1530, 379] on div at bounding box center [785, 386] width 1568 height 652
